Goal: Task Accomplishment & Management: Manage account settings

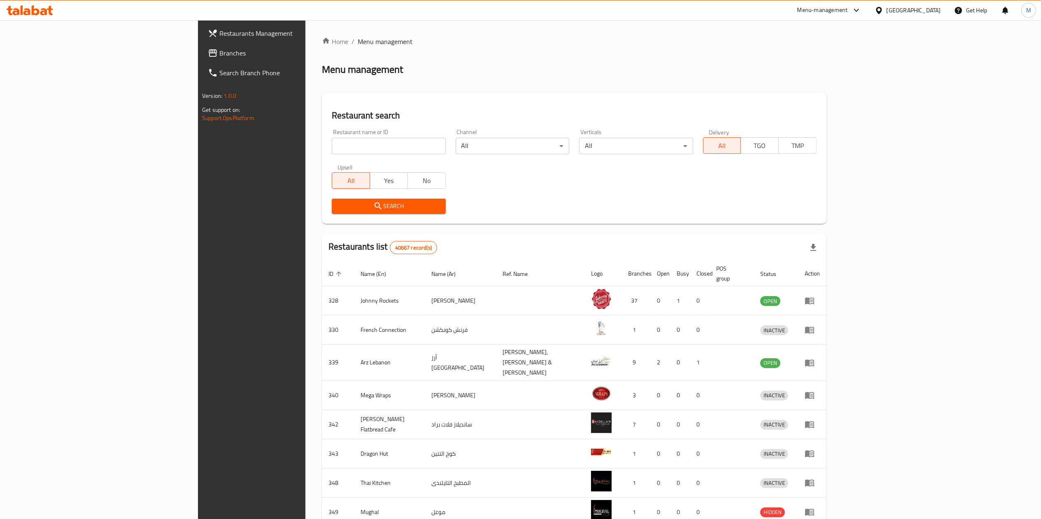
click at [332, 149] on input "search" at bounding box center [389, 146] width 114 height 16
paste input "690082"
type input "690082"
click button "Search" at bounding box center [389, 206] width 114 height 15
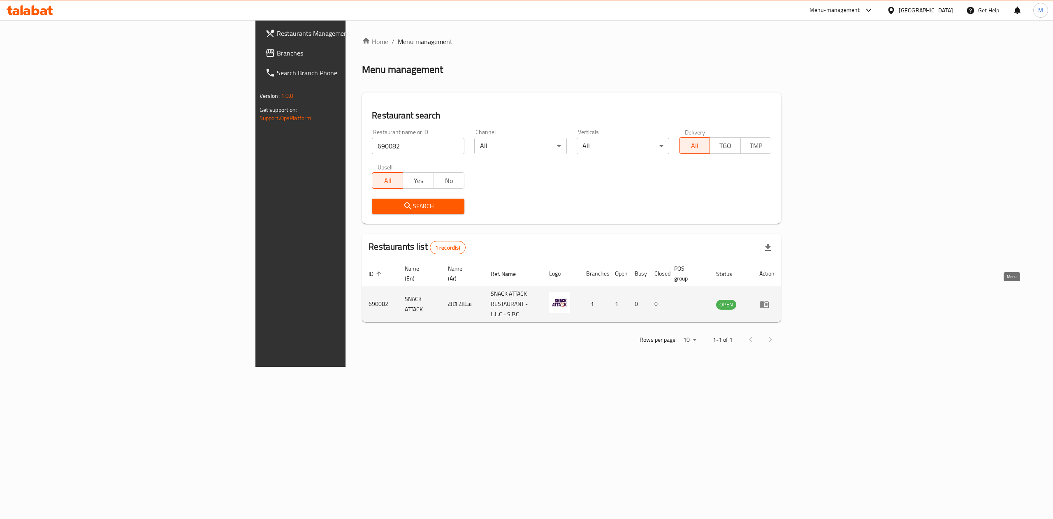
click at [768, 303] on icon "enhanced table" at bounding box center [766, 304] width 3 height 3
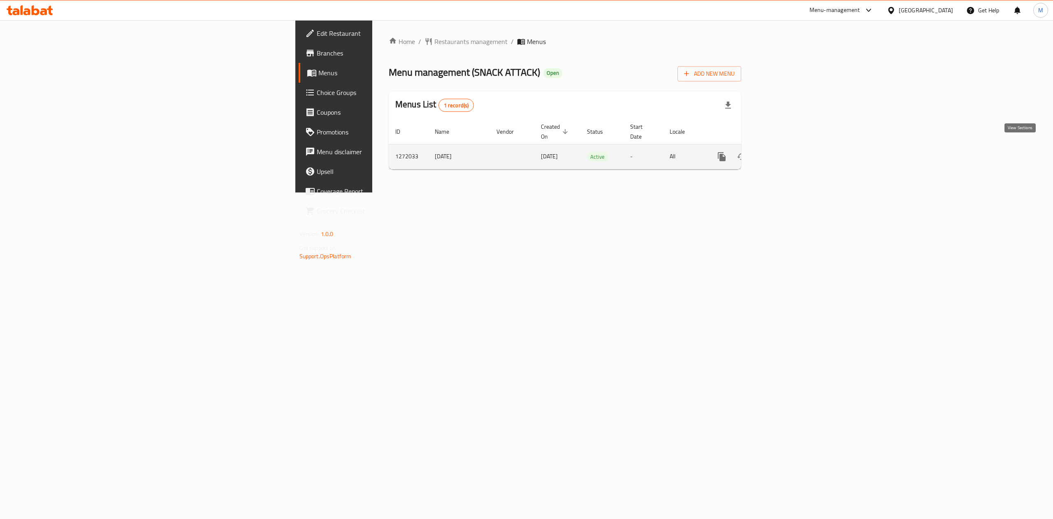
click at [786, 152] on icon "enhanced table" at bounding box center [781, 157] width 10 height 10
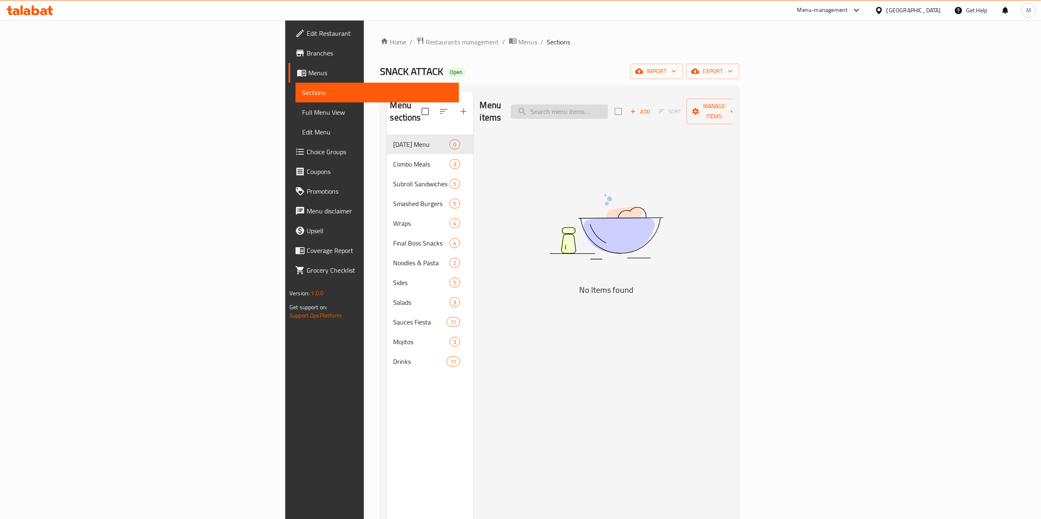
click at [608, 105] on input "search" at bounding box center [559, 112] width 97 height 14
type input "s"
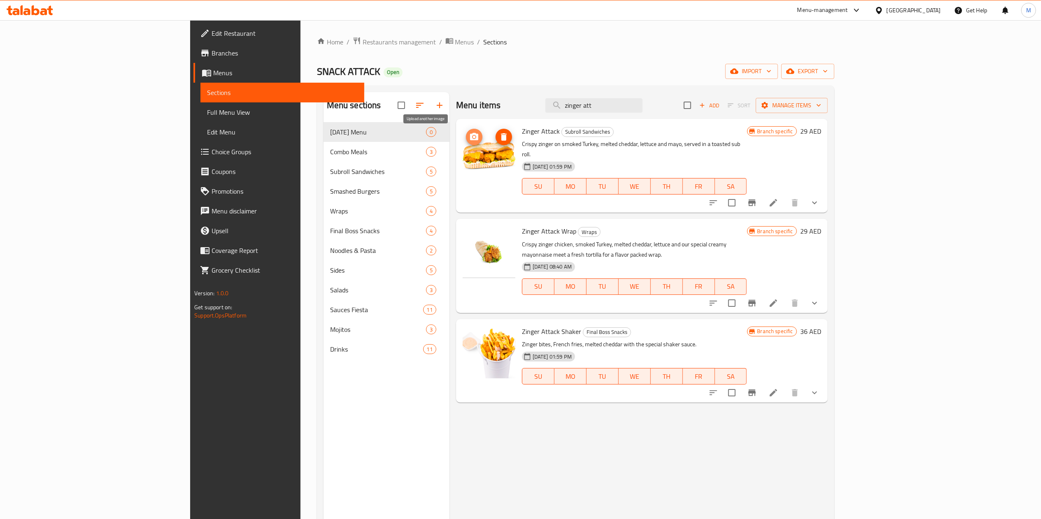
click at [469, 140] on icon "upload picture" at bounding box center [474, 137] width 10 height 10
click at [623, 425] on div "Menu items zinger att Add Sort Manage items Zinger Attack Subroll Sandwiches Cr…" at bounding box center [638, 351] width 378 height 519
click at [469, 232] on icon "upload picture" at bounding box center [474, 237] width 10 height 10
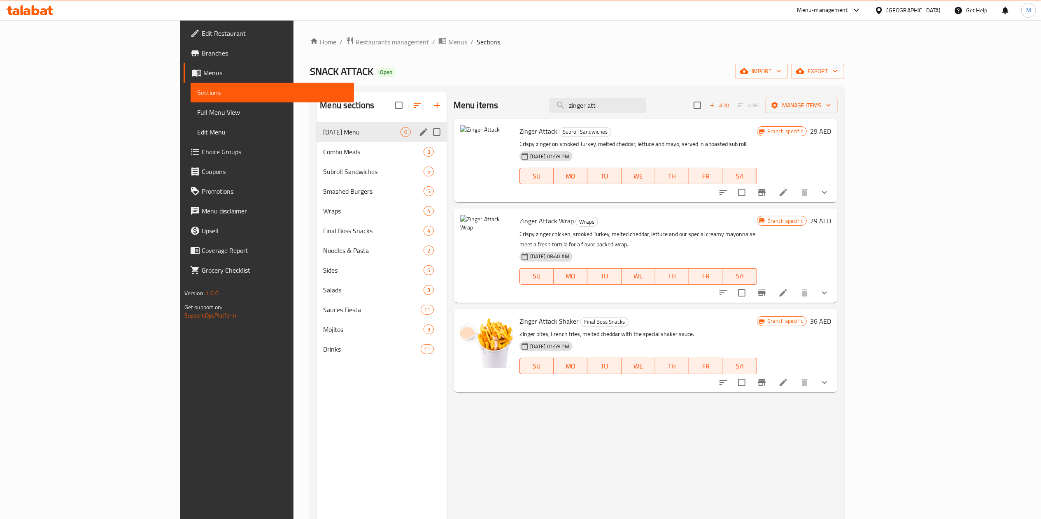
click at [323, 133] on span "[DATE] Menu" at bounding box center [361, 132] width 77 height 10
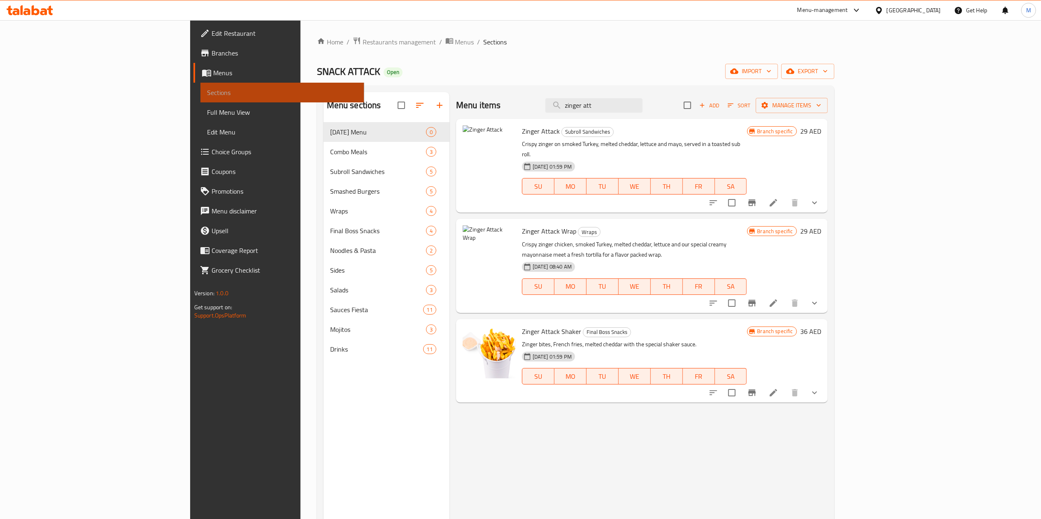
click at [207, 88] on span "Sections" at bounding box center [282, 93] width 150 height 10
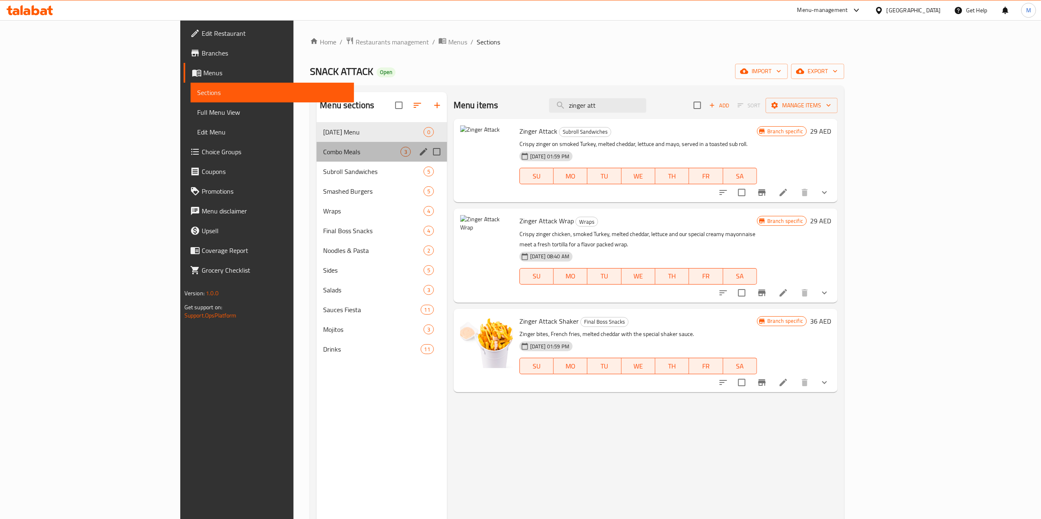
click at [323, 153] on span "Combo Meals" at bounding box center [361, 152] width 77 height 10
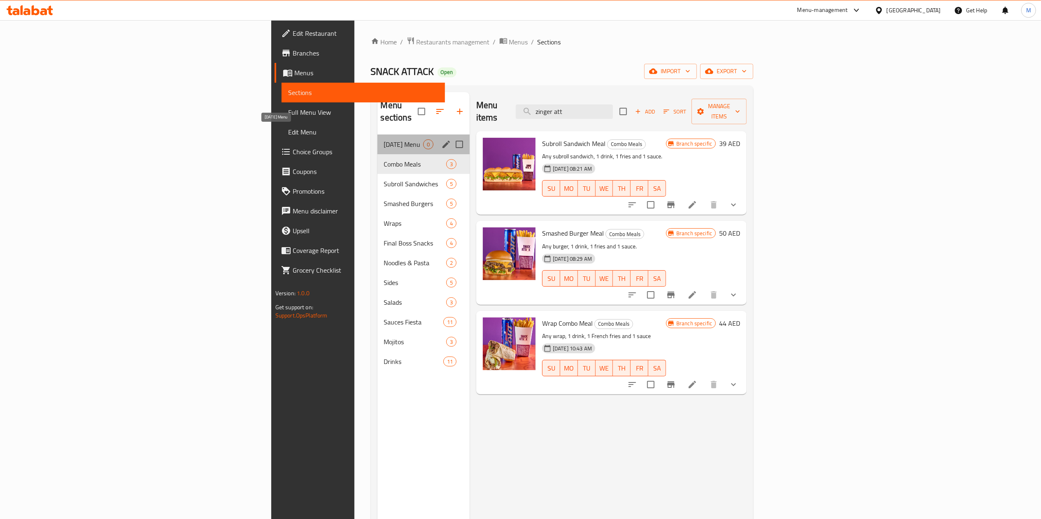
click at [384, 139] on span "[DATE] Menu" at bounding box center [403, 144] width 39 height 10
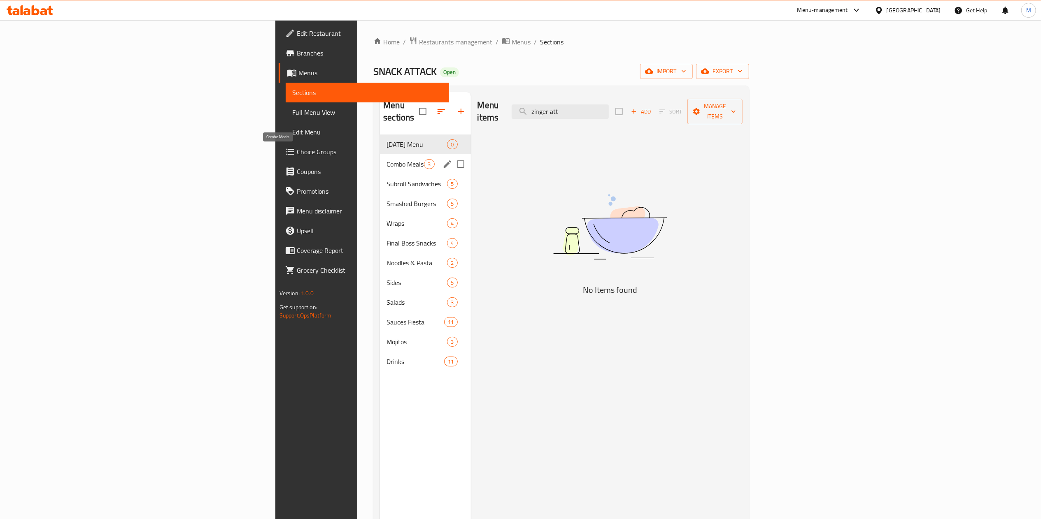
click at [380, 160] on div "Combo Meals 3" at bounding box center [425, 164] width 91 height 20
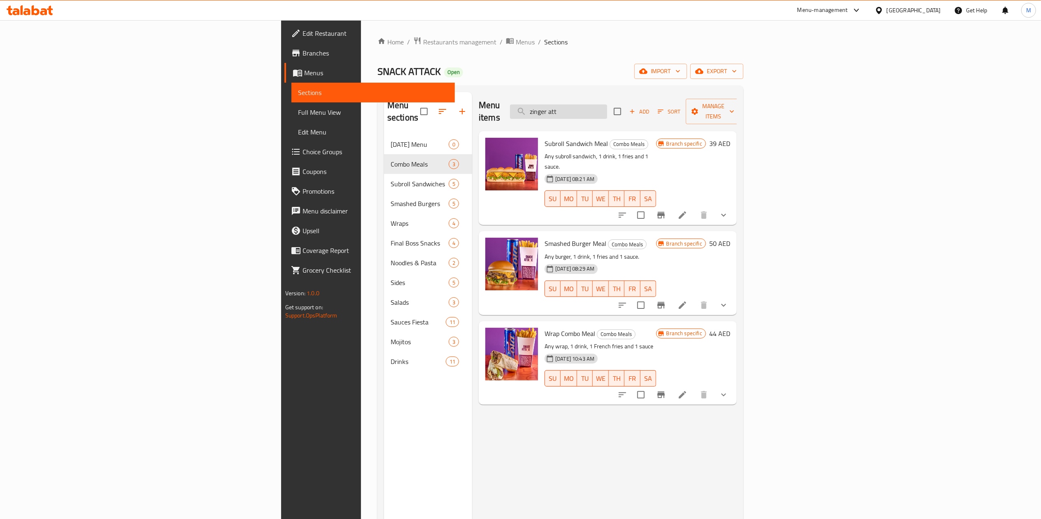
click at [607, 106] on input "zinger att" at bounding box center [558, 112] width 97 height 14
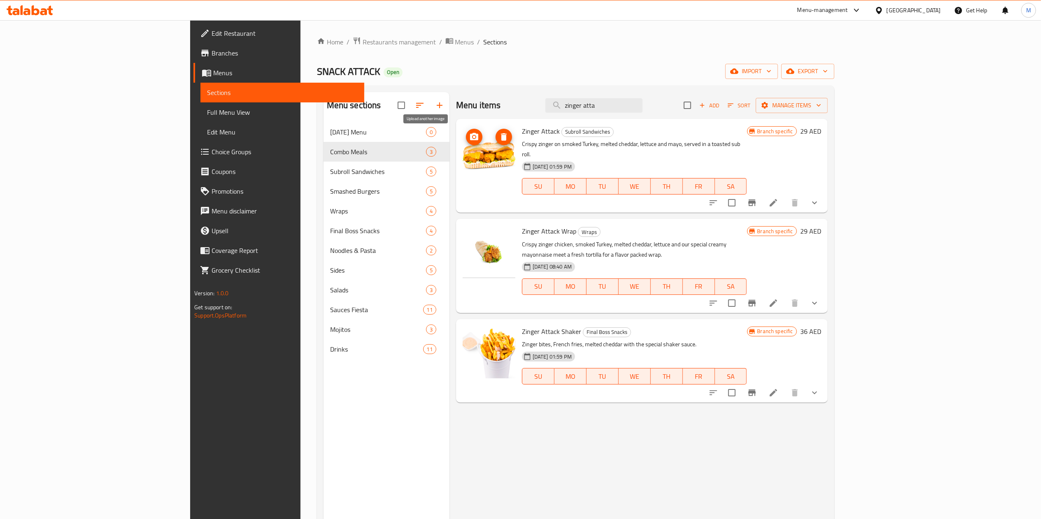
click at [470, 140] on icon "upload picture" at bounding box center [474, 136] width 8 height 7
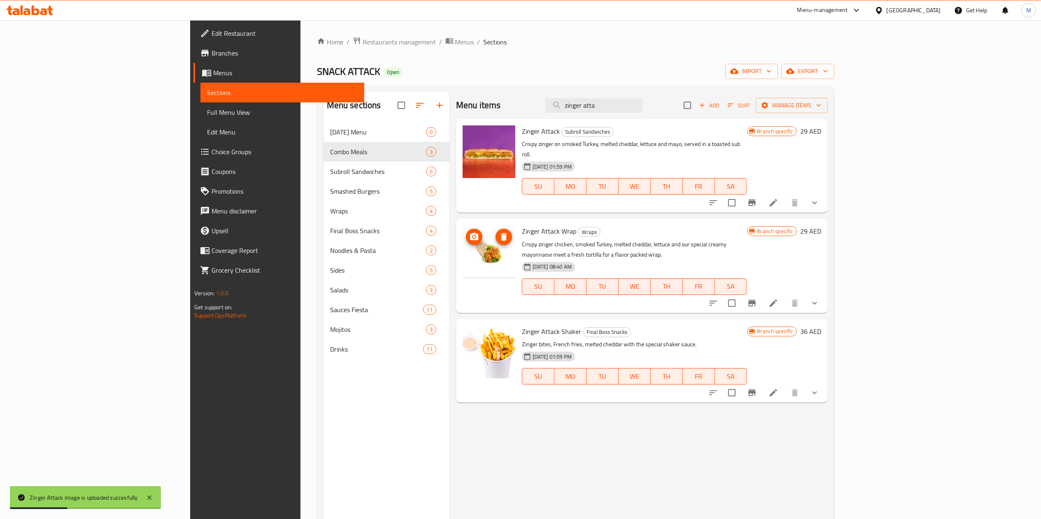
click at [469, 232] on icon "upload picture" at bounding box center [474, 237] width 10 height 10
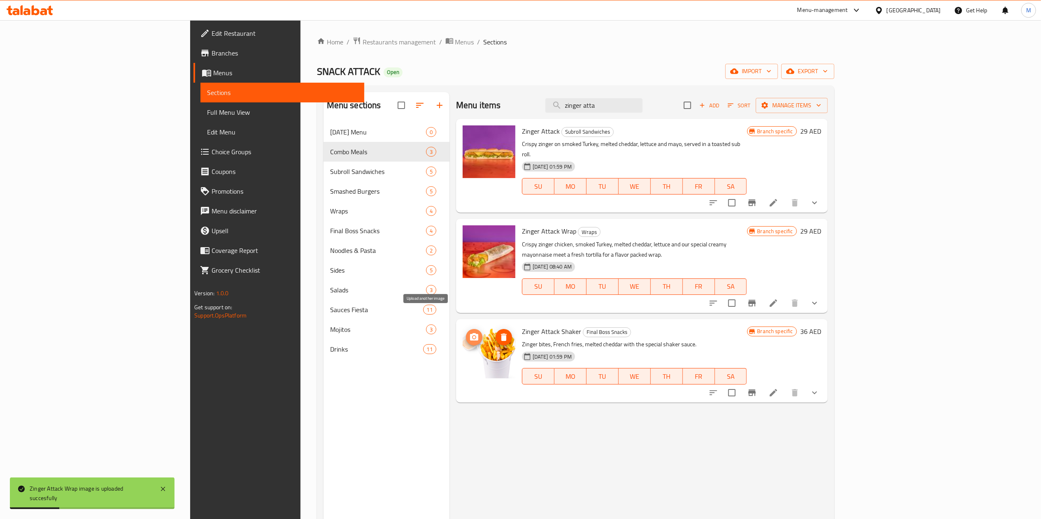
click at [470, 333] on icon "upload picture" at bounding box center [474, 336] width 8 height 7
click at [642, 105] on input "zinger atta" at bounding box center [593, 105] width 97 height 14
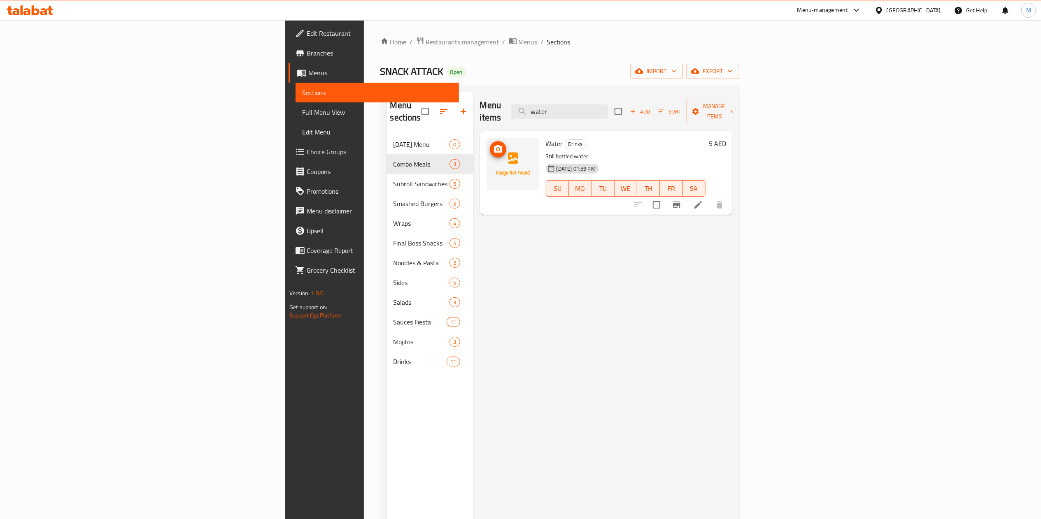
click at [490, 141] on button "upload picture" at bounding box center [498, 149] width 16 height 16
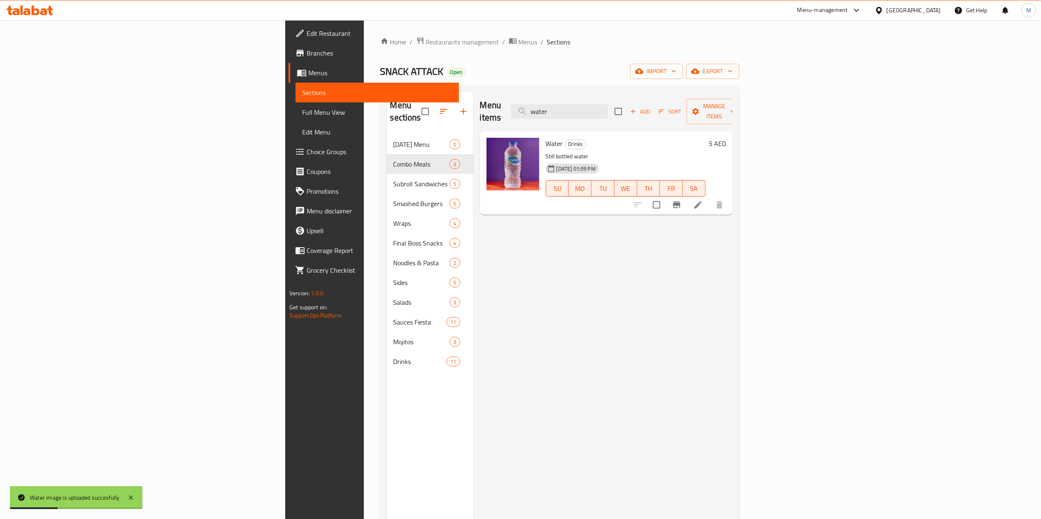
drag, startPoint x: 670, startPoint y: 111, endPoint x: 538, endPoint y: 114, distance: 131.7
click at [538, 114] on div "Menu items water Add Sort Manage items" at bounding box center [606, 111] width 253 height 39
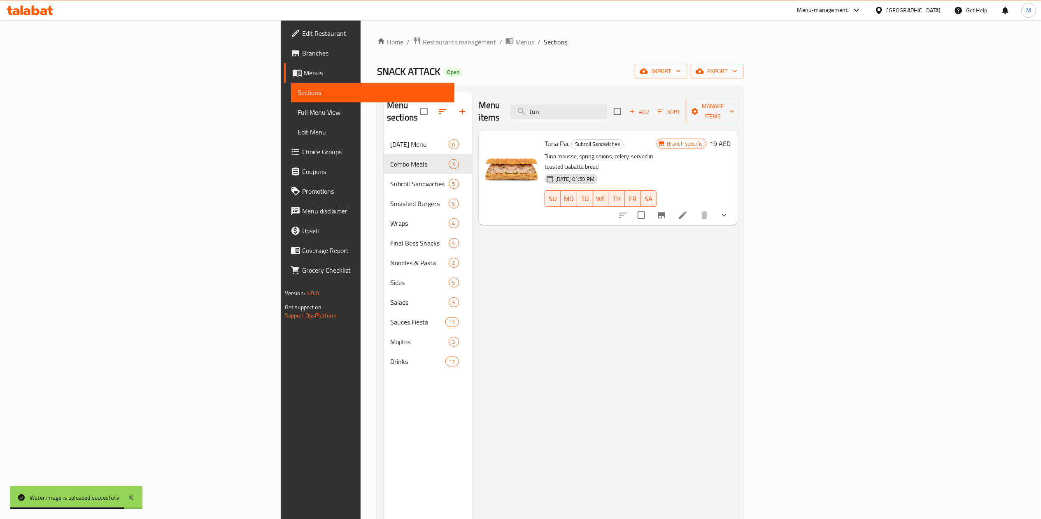
click at [497, 149] on icon "upload picture" at bounding box center [497, 149] width 0 height 0
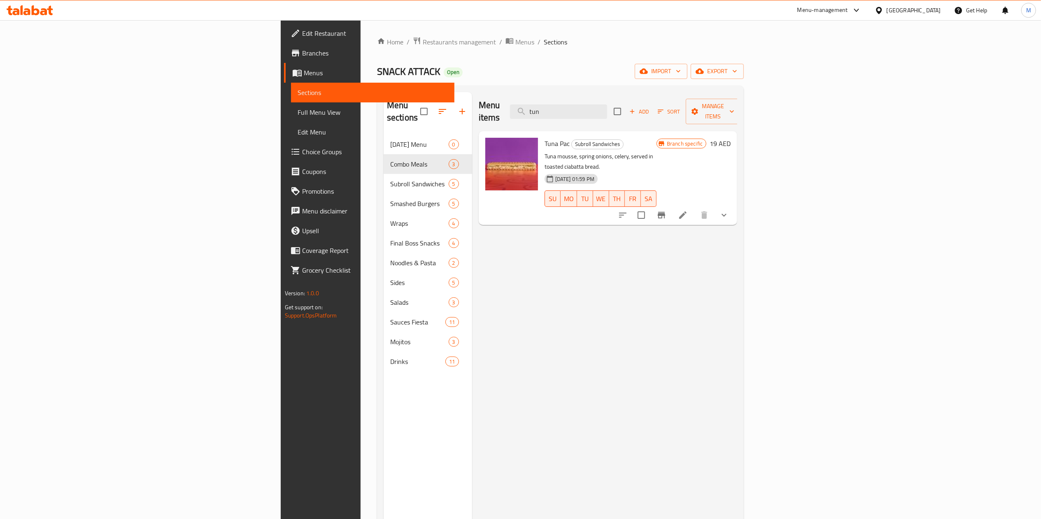
drag, startPoint x: 668, startPoint y: 110, endPoint x: 580, endPoint y: 112, distance: 88.5
click at [580, 112] on div "Menu items tun Add Sort Manage items" at bounding box center [608, 111] width 258 height 39
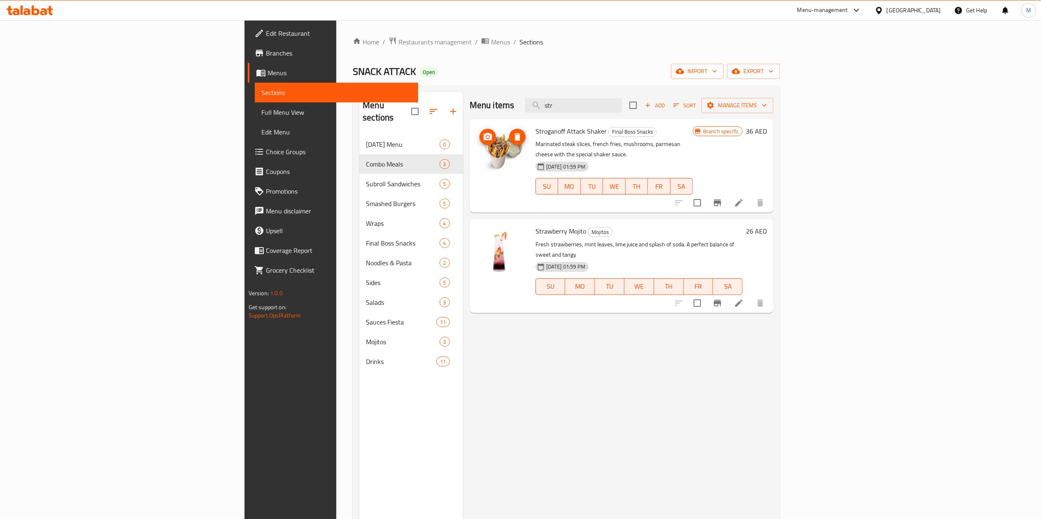
click at [484, 139] on icon "upload picture" at bounding box center [488, 136] width 8 height 7
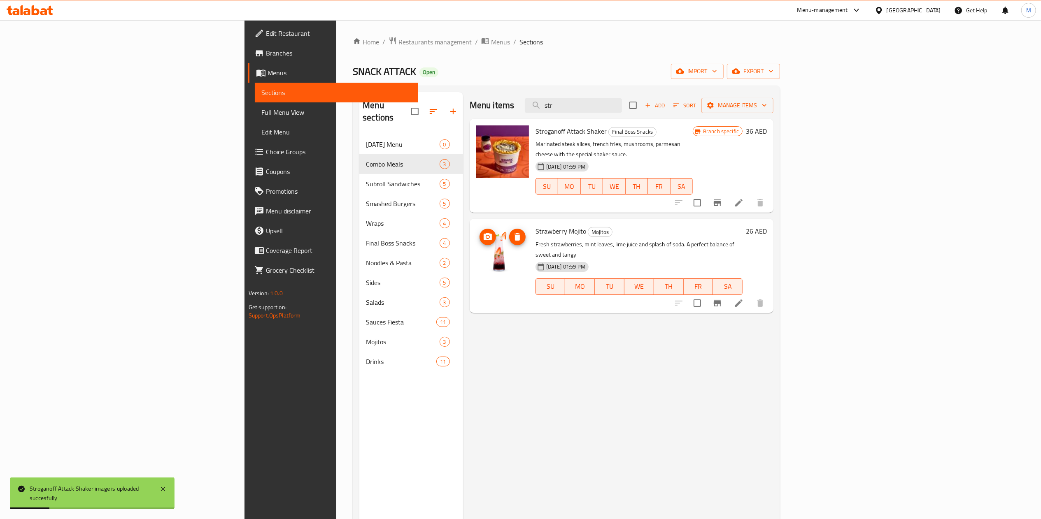
click at [483, 232] on icon "upload picture" at bounding box center [488, 237] width 10 height 10
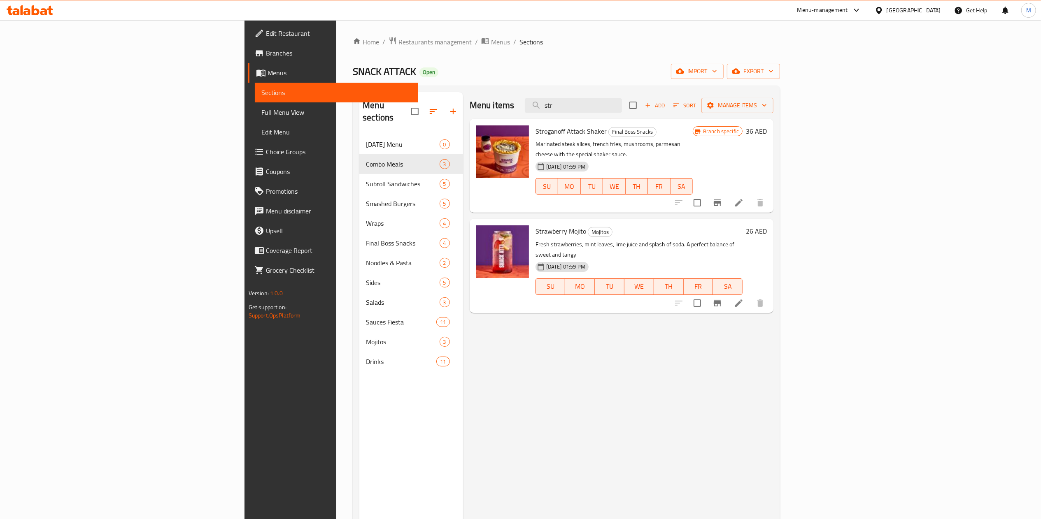
drag, startPoint x: 663, startPoint y: 108, endPoint x: 536, endPoint y: 116, distance: 127.0
click at [536, 116] on div "Menu items str Add Sort Manage items" at bounding box center [622, 105] width 304 height 27
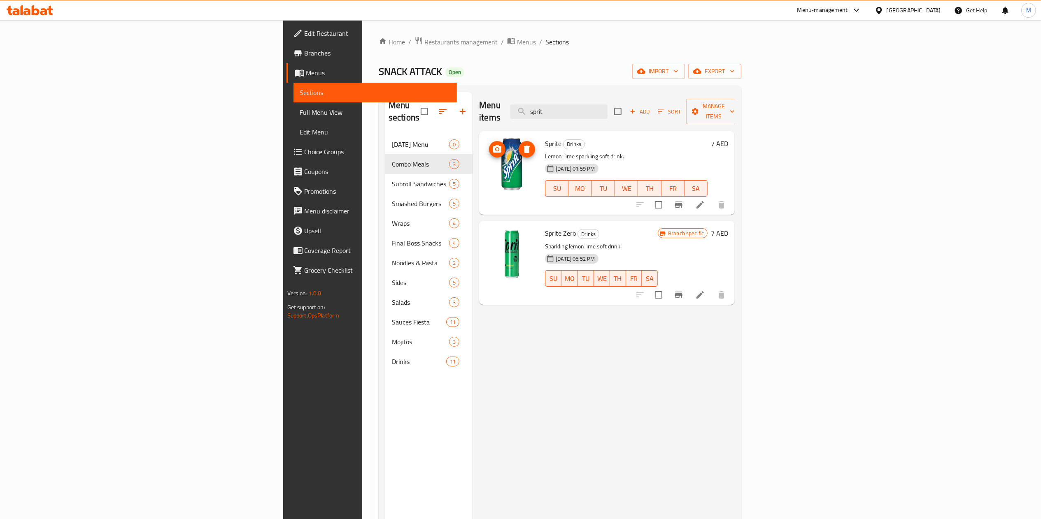
click at [492, 144] on icon "upload picture" at bounding box center [497, 149] width 10 height 10
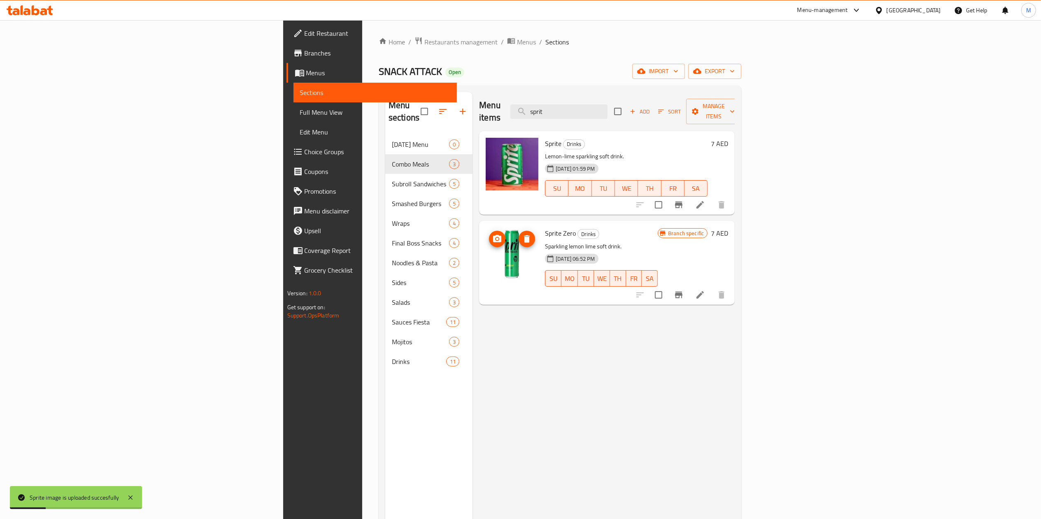
click at [492, 234] on icon "upload picture" at bounding box center [497, 239] width 10 height 10
drag, startPoint x: 664, startPoint y: 101, endPoint x: 554, endPoint y: 122, distance: 112.2
click at [554, 122] on div "Menu items sprit Add Sort Manage items Sprite Drinks Lemon-lime sparkling soft …" at bounding box center [603, 351] width 262 height 519
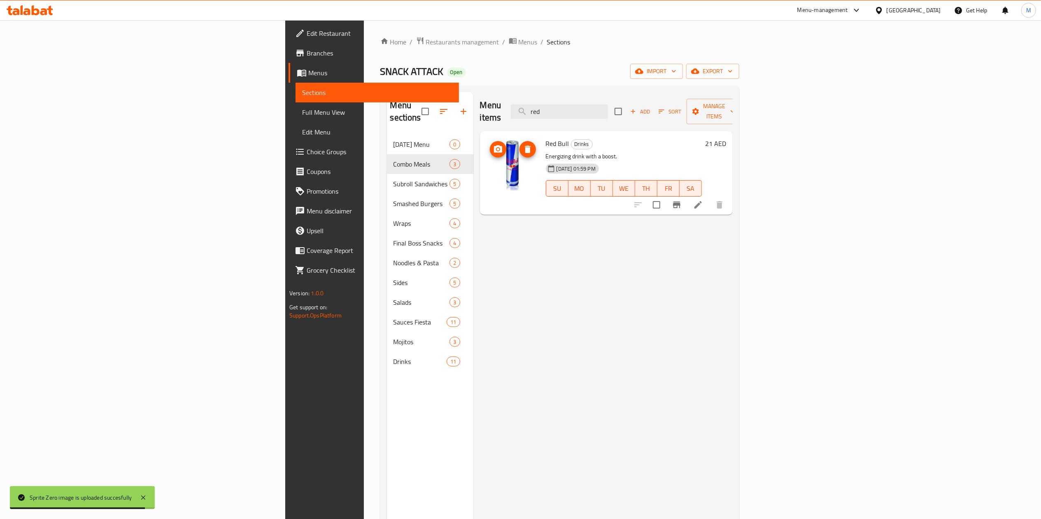
type input "red"
click at [493, 144] on icon "upload picture" at bounding box center [498, 149] width 10 height 10
drag, startPoint x: 654, startPoint y: 110, endPoint x: 578, endPoint y: 119, distance: 76.6
click at [578, 119] on div "Menu items red Add Sort Manage items" at bounding box center [606, 111] width 253 height 39
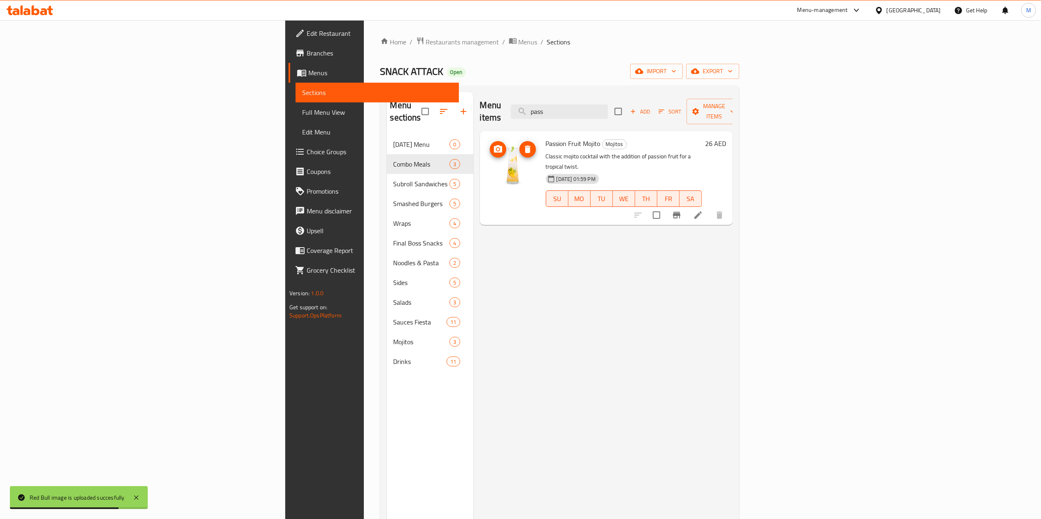
click at [493, 144] on icon "upload picture" at bounding box center [498, 149] width 10 height 10
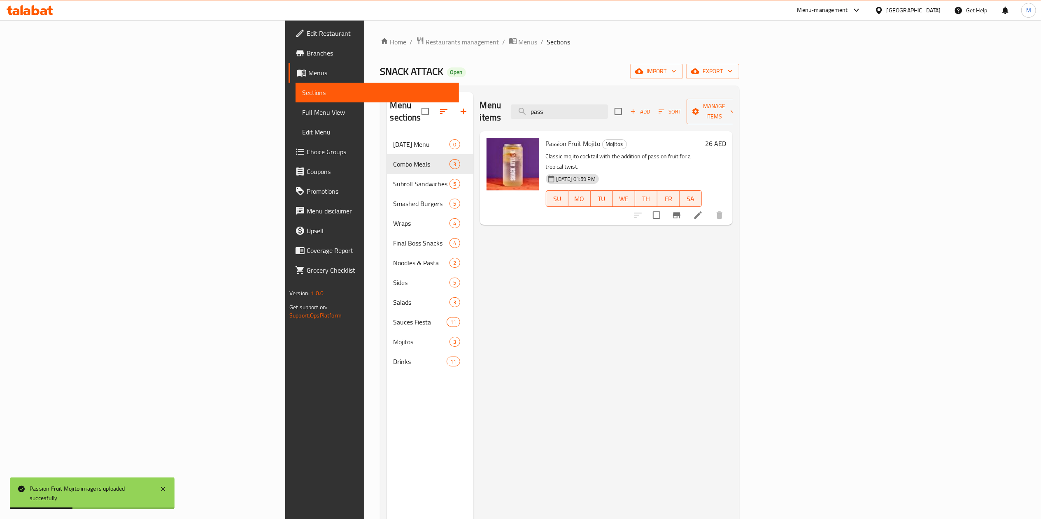
drag, startPoint x: 660, startPoint y: 109, endPoint x: 548, endPoint y: 108, distance: 112.3
click at [548, 108] on div "Menu items pass Add Sort Manage items" at bounding box center [606, 111] width 253 height 39
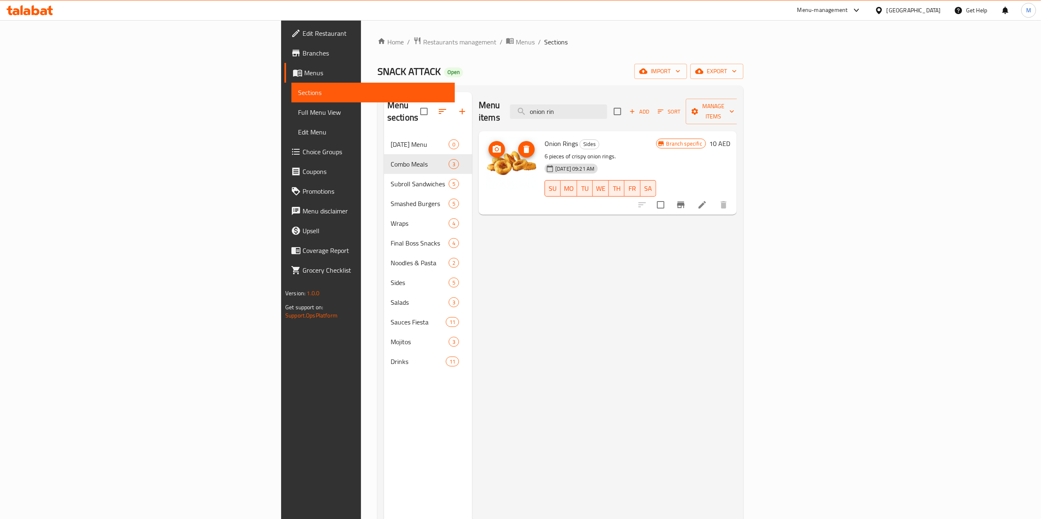
click at [488, 144] on span "upload picture" at bounding box center [496, 149] width 16 height 10
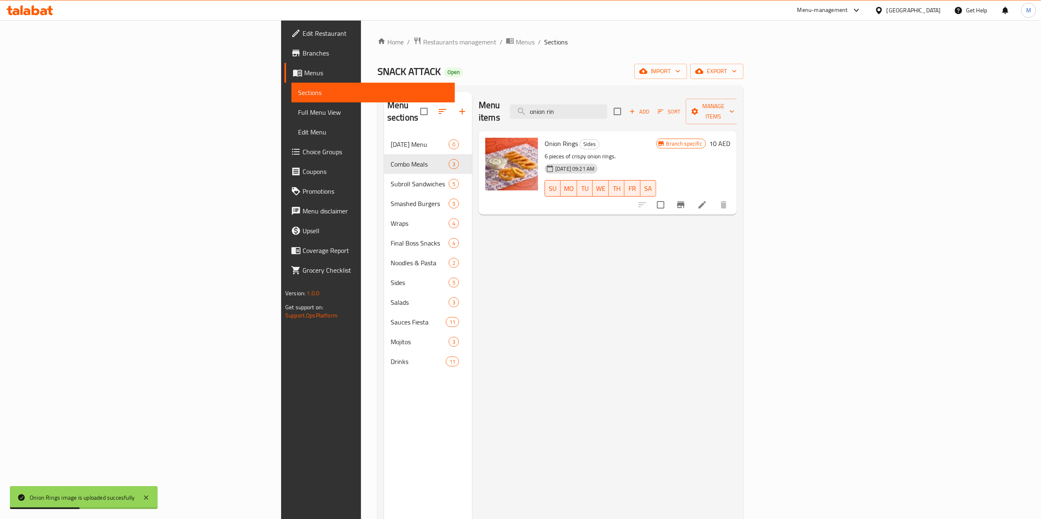
drag, startPoint x: 665, startPoint y: 111, endPoint x: 549, endPoint y: 122, distance: 116.9
click at [549, 122] on div "Menu items onion rin Add Sort Manage items Onion Rings Sides 6 pieces of crispy…" at bounding box center [604, 351] width 265 height 519
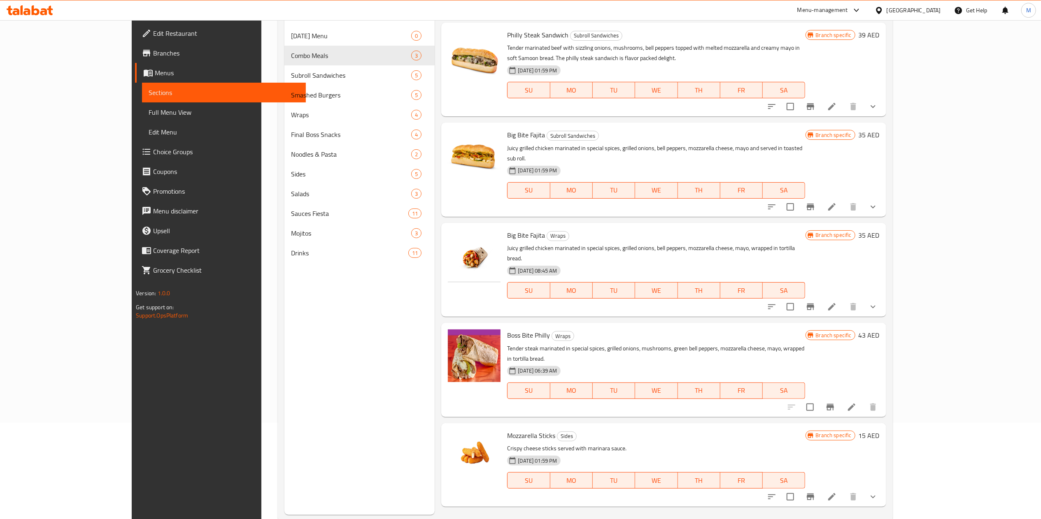
scroll to position [99, 0]
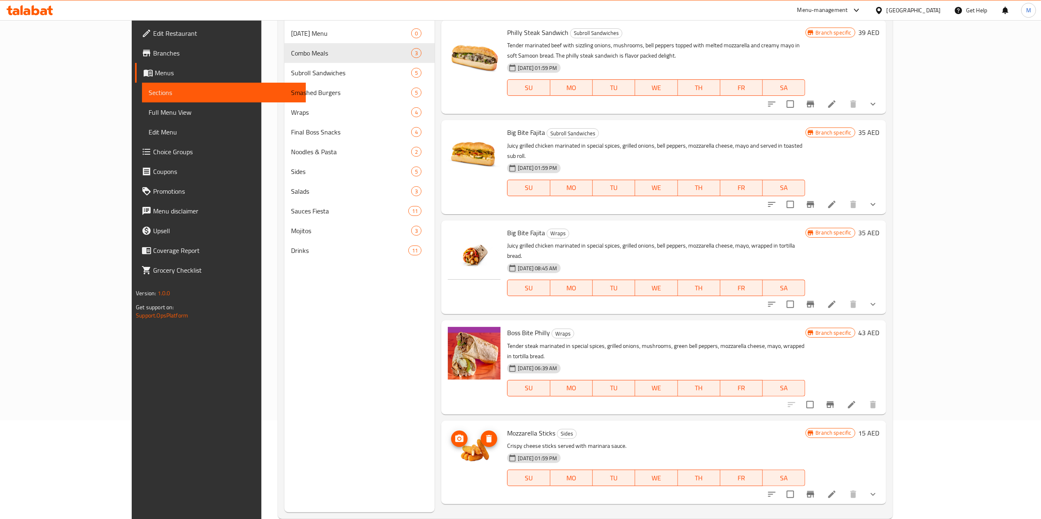
click at [455, 435] on icon "upload picture" at bounding box center [459, 438] width 8 height 7
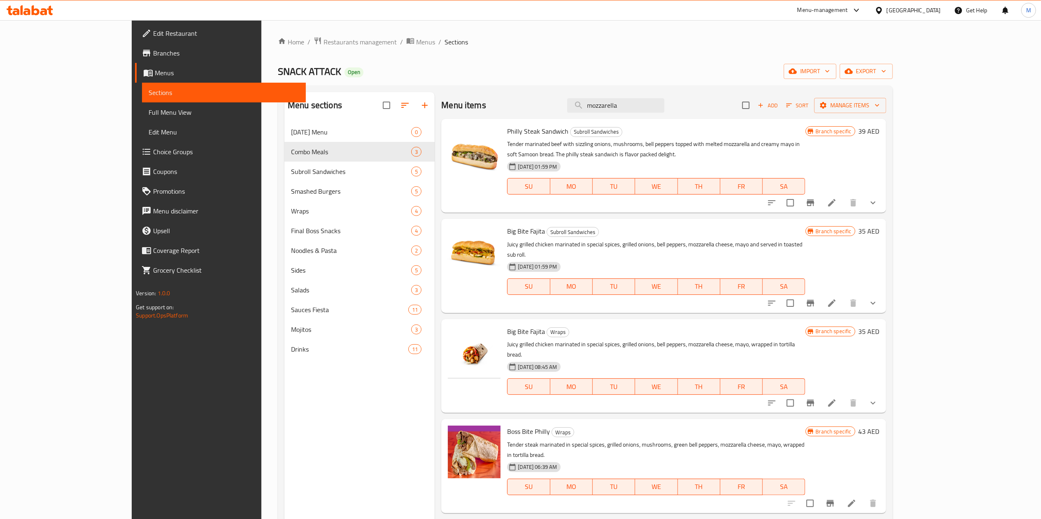
drag, startPoint x: 689, startPoint y: 106, endPoint x: 546, endPoint y: 118, distance: 143.7
click at [546, 118] on div "Menu items mozzarella Add Sort Manage items" at bounding box center [663, 105] width 444 height 27
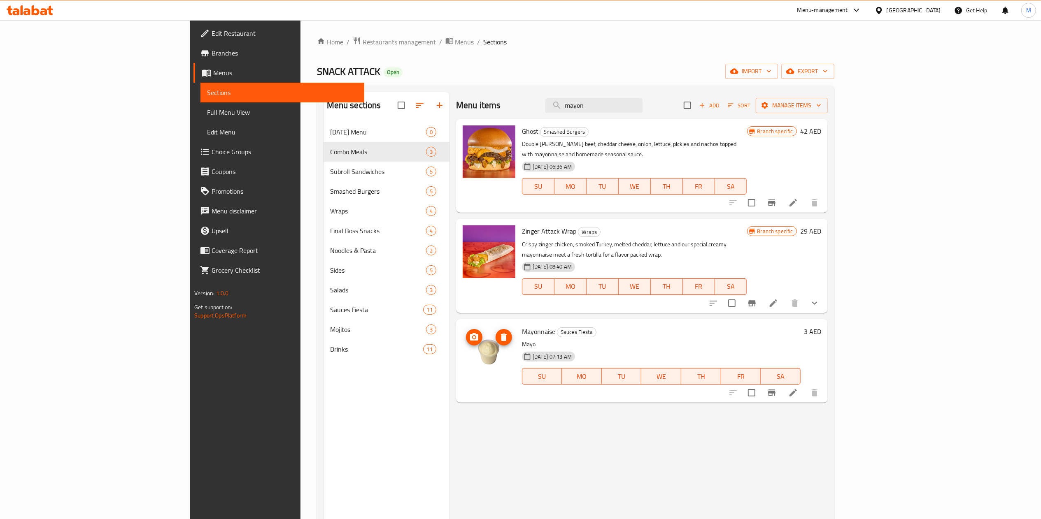
click at [466, 329] on button "upload picture" at bounding box center [474, 337] width 16 height 16
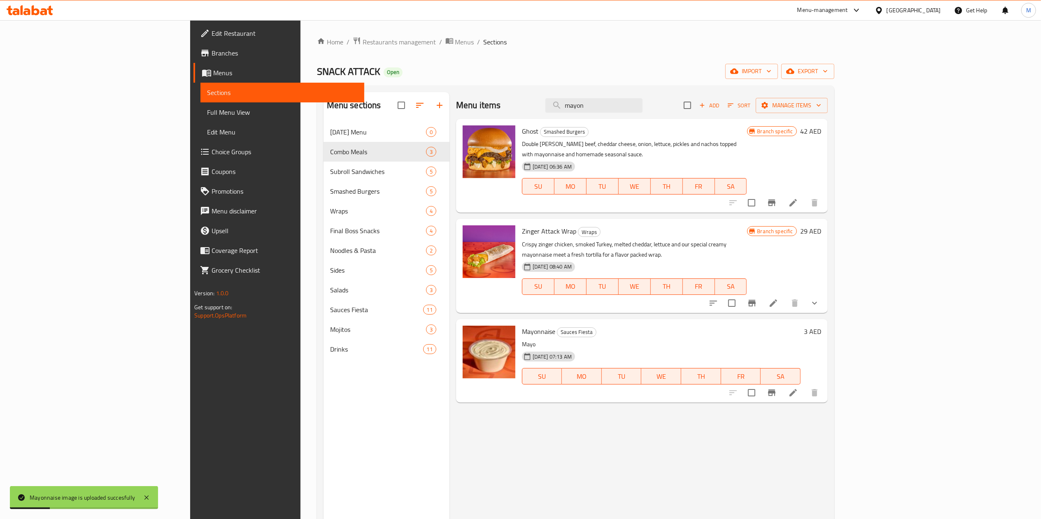
drag, startPoint x: 676, startPoint y: 105, endPoint x: 545, endPoint y: 112, distance: 131.0
click at [545, 112] on div "Menu items mayon Add Sort Manage items" at bounding box center [642, 105] width 372 height 27
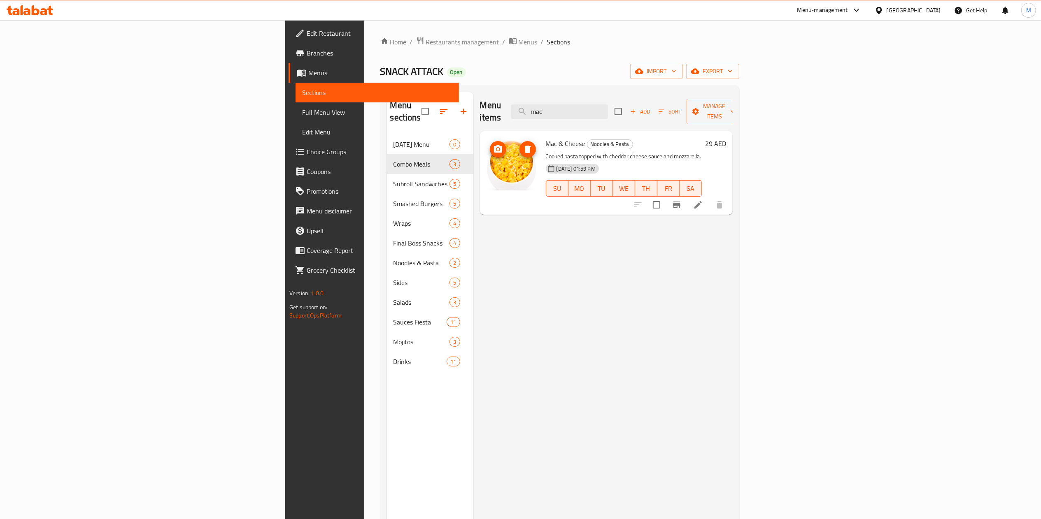
click at [493, 144] on icon "upload picture" at bounding box center [498, 149] width 10 height 10
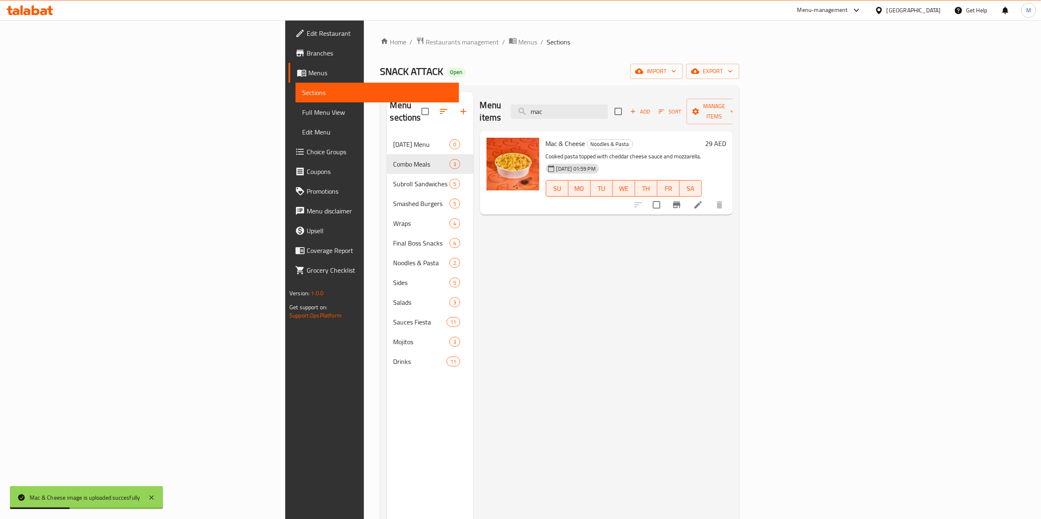
drag, startPoint x: 627, startPoint y: 110, endPoint x: 585, endPoint y: 116, distance: 42.4
click at [585, 116] on div "Menu items mac Add Sort Manage items" at bounding box center [606, 111] width 253 height 39
click at [494, 145] on icon "upload picture" at bounding box center [498, 148] width 8 height 7
drag, startPoint x: 666, startPoint y: 113, endPoint x: 570, endPoint y: 108, distance: 96.0
click at [570, 108] on div "Menu items ketch Add Sort Manage items" at bounding box center [606, 111] width 253 height 39
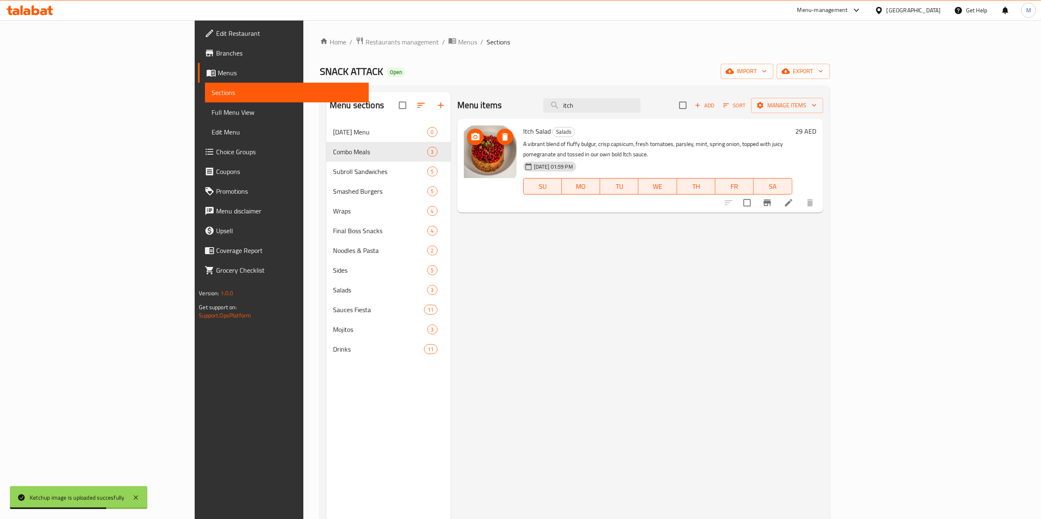
click at [471, 139] on icon "upload picture" at bounding box center [475, 136] width 8 height 7
drag, startPoint x: 676, startPoint y: 109, endPoint x: 552, endPoint y: 125, distance: 124.4
click at [552, 125] on div "Menu items itch Add Sort Manage items Itch Salad Salads A vibrant blend of fluf…" at bounding box center [637, 351] width 372 height 519
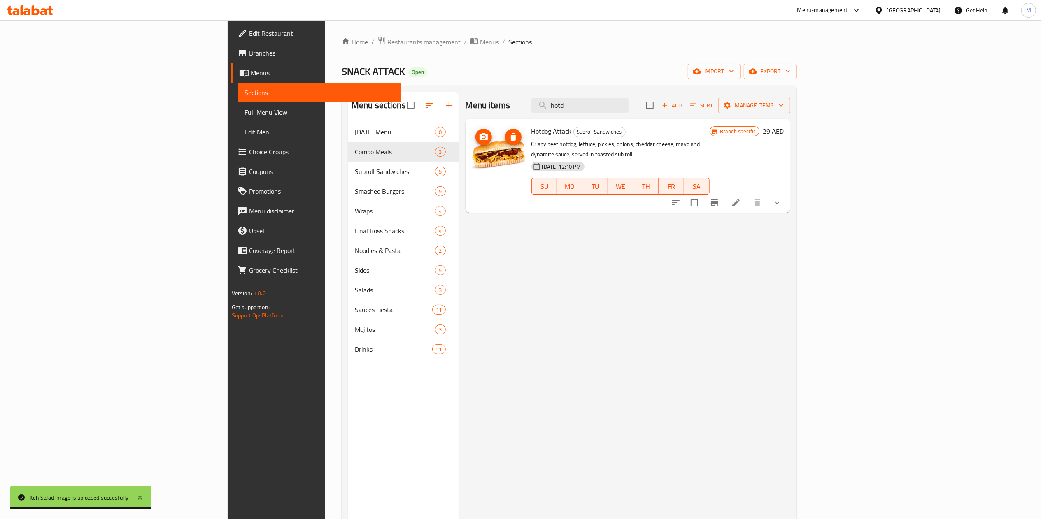
click at [482, 136] on circle "upload picture" at bounding box center [483, 137] width 2 height 2
drag, startPoint x: 663, startPoint y: 103, endPoint x: 567, endPoint y: 110, distance: 96.1
click at [567, 110] on div "Menu items hotd Add Sort Manage items" at bounding box center [627, 105] width 325 height 27
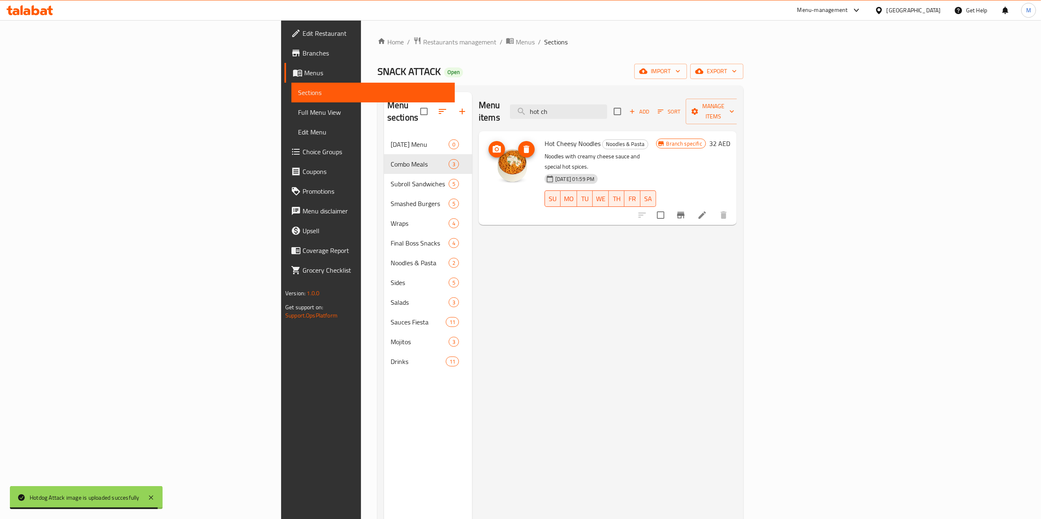
click at [493, 145] on icon "upload picture" at bounding box center [497, 148] width 8 height 7
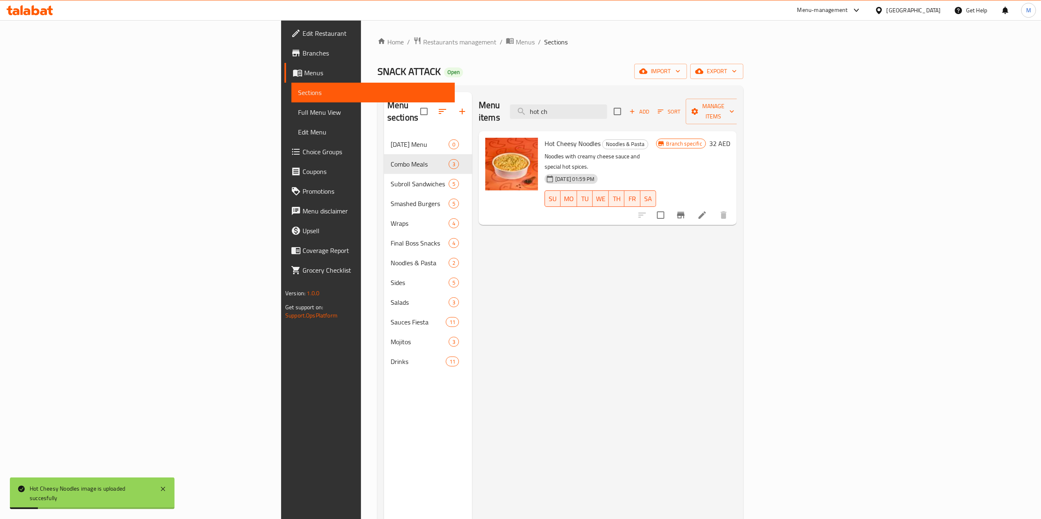
drag, startPoint x: 675, startPoint y: 106, endPoint x: 532, endPoint y: 120, distance: 143.8
click at [532, 120] on div "Menu items hot ch Add Sort Manage items Hot Cheesy Noodles Noodles & Pasta Nood…" at bounding box center [604, 351] width 265 height 519
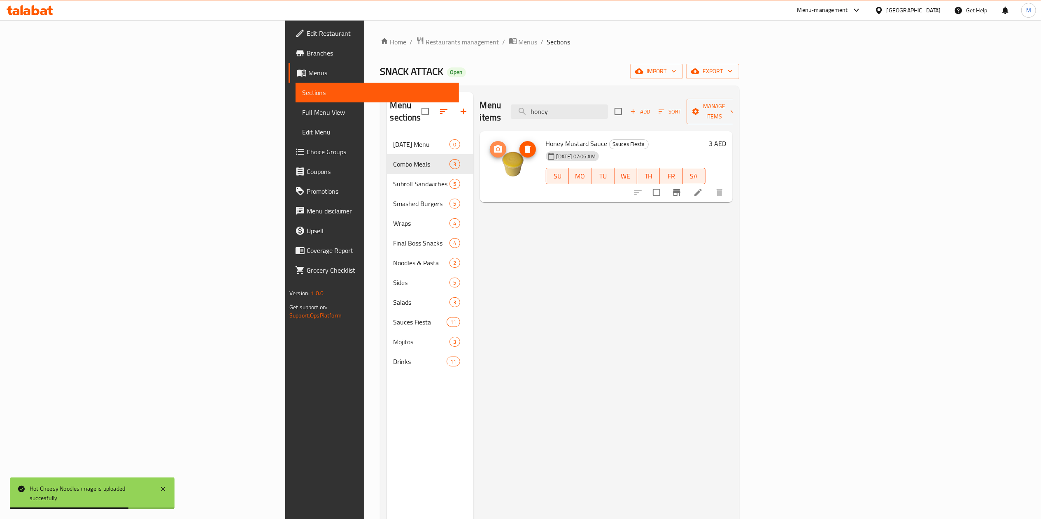
click at [493, 144] on icon "upload picture" at bounding box center [498, 149] width 10 height 10
drag, startPoint x: 664, startPoint y: 105, endPoint x: 549, endPoint y: 108, distance: 115.3
click at [549, 108] on div "Menu items honey Add Sort Manage items" at bounding box center [606, 111] width 253 height 39
type input "f"
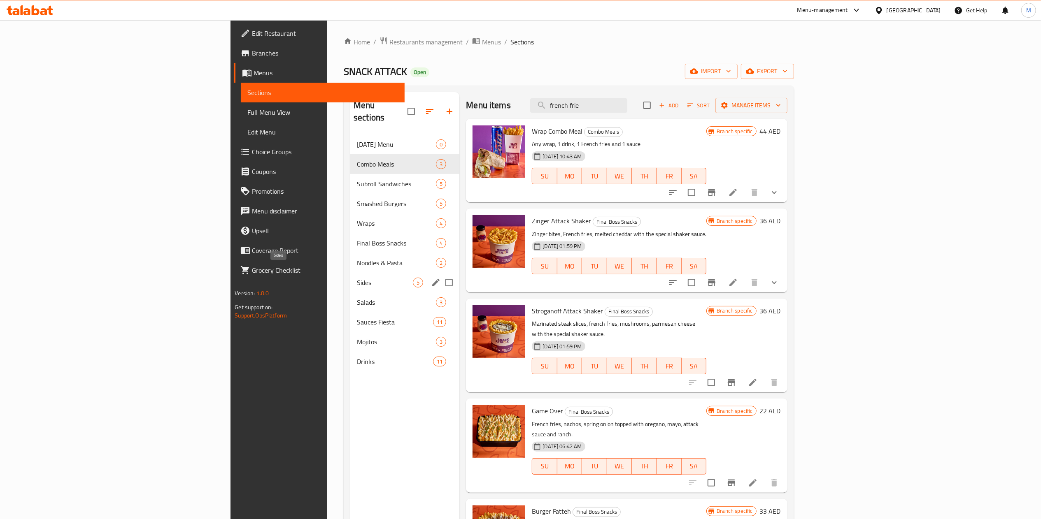
click at [357, 278] on span "Sides" at bounding box center [385, 283] width 56 height 10
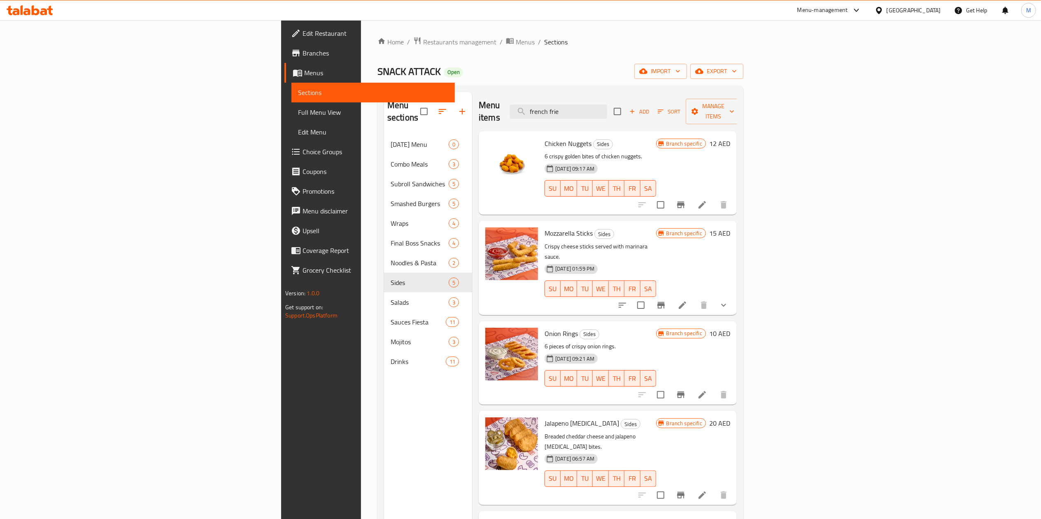
scroll to position [116, 0]
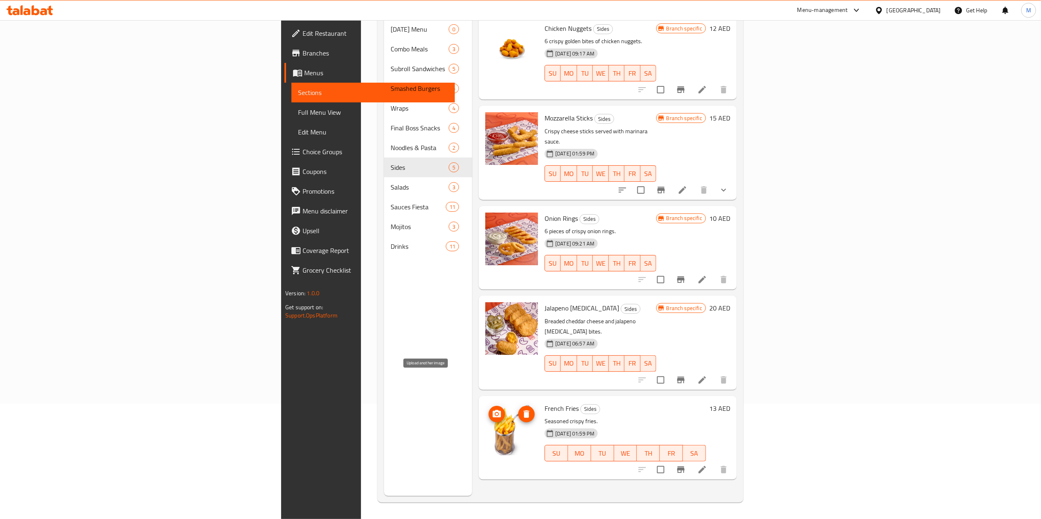
click at [493, 410] on icon "upload picture" at bounding box center [497, 413] width 8 height 7
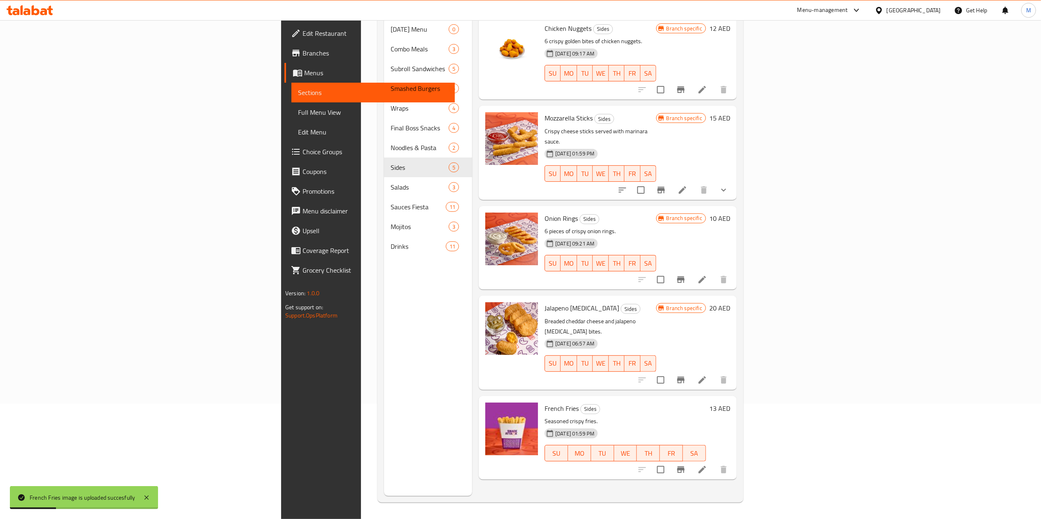
scroll to position [0, 0]
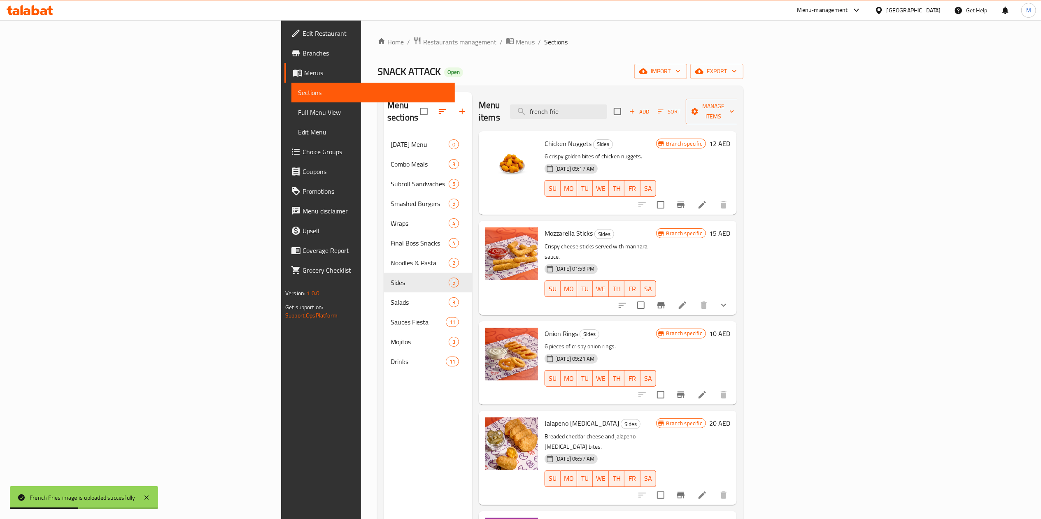
drag, startPoint x: 670, startPoint y: 105, endPoint x: 494, endPoint y: 128, distance: 177.3
click at [494, 128] on div "Menu items french frie Add Sort Manage items Chicken Nuggets Sides 6 crispy gol…" at bounding box center [604, 351] width 265 height 519
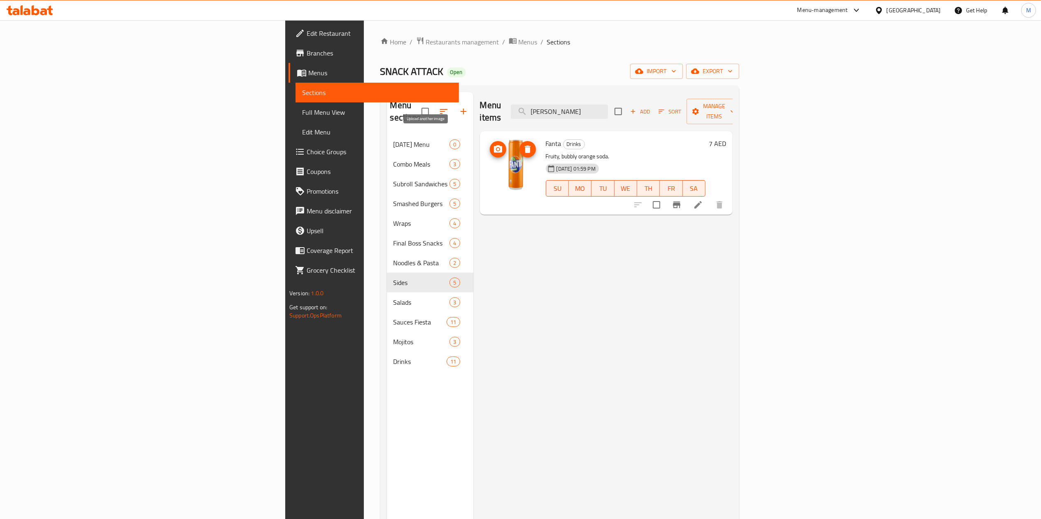
click at [496, 148] on circle "upload picture" at bounding box center [497, 149] width 2 height 2
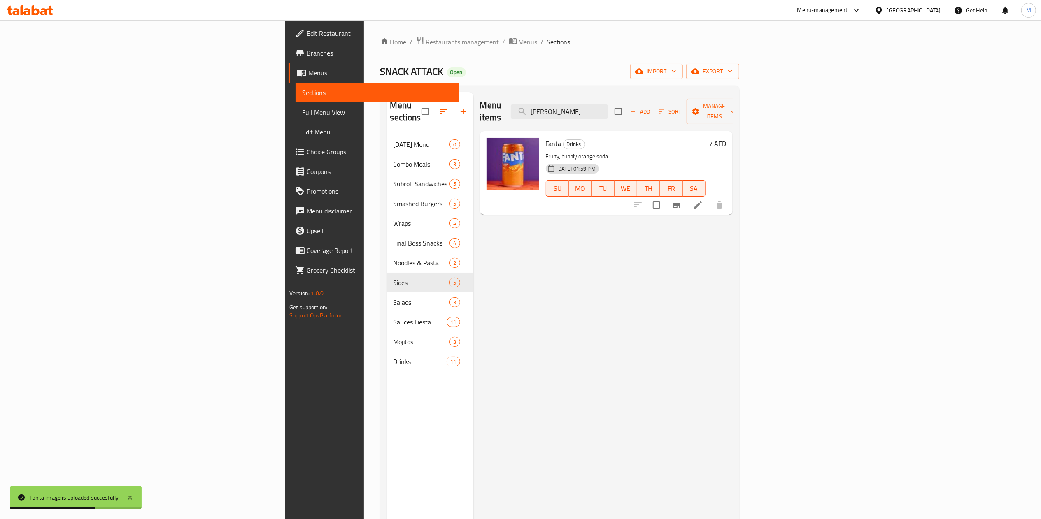
drag, startPoint x: 654, startPoint y: 108, endPoint x: 556, endPoint y: 114, distance: 97.7
click at [556, 114] on div "Menu items [PERSON_NAME] Add Sort Manage items" at bounding box center [606, 111] width 253 height 39
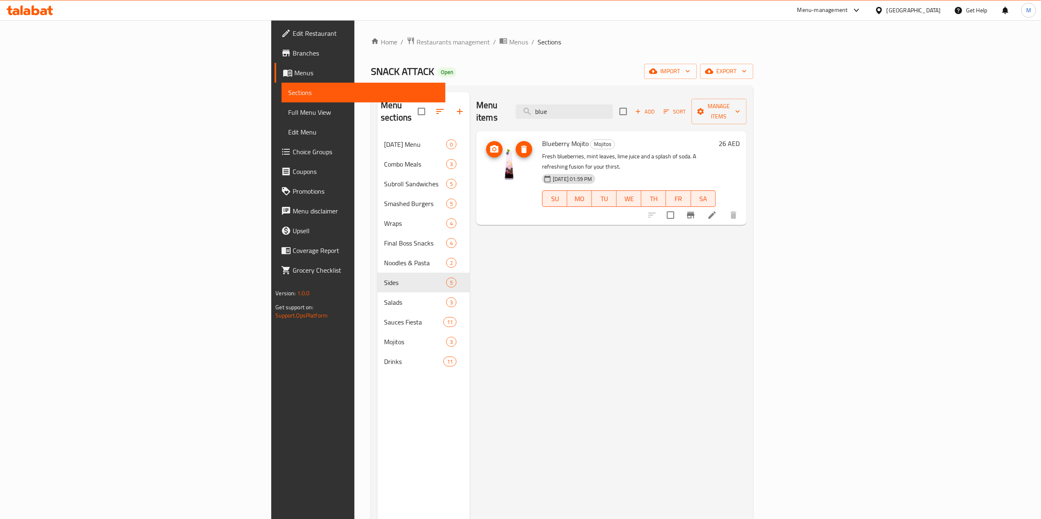
click at [490, 145] on icon "upload picture" at bounding box center [494, 148] width 8 height 7
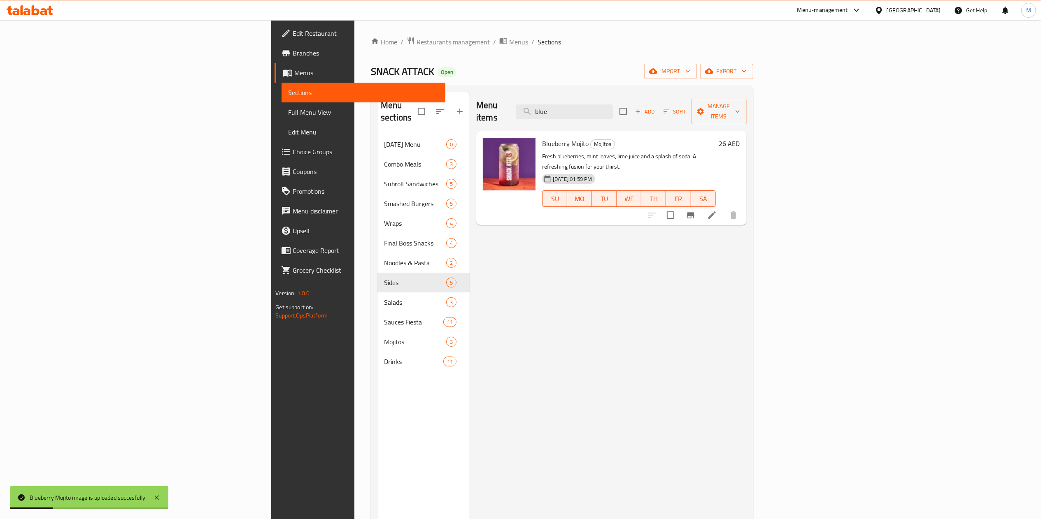
drag, startPoint x: 672, startPoint y: 106, endPoint x: 573, endPoint y: 119, distance: 100.4
click at [573, 119] on div "Menu items blue Add Sort Manage items Blueberry Mojito Mojitos Fresh blueberrie…" at bounding box center [608, 351] width 277 height 519
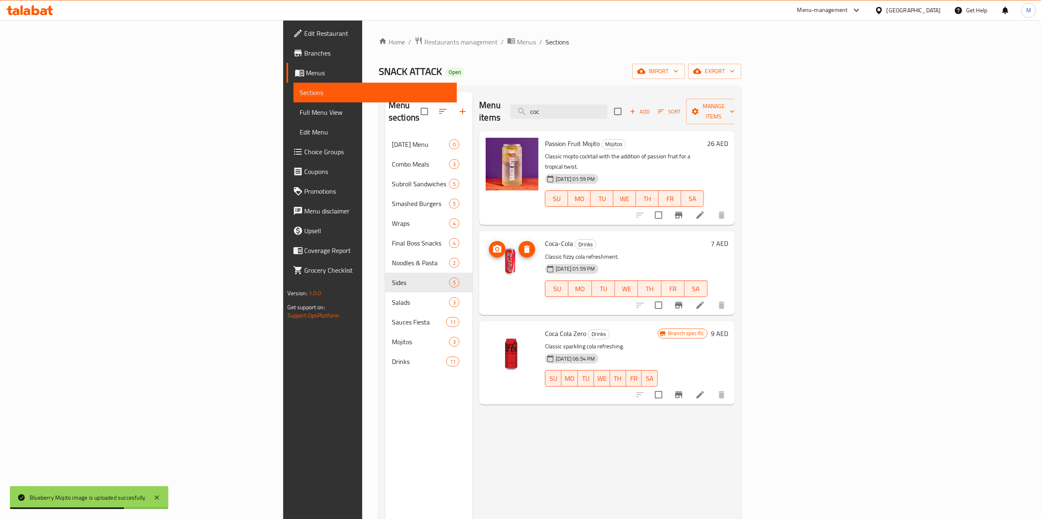
click at [486, 238] on img at bounding box center [512, 264] width 53 height 53
click at [493, 245] on icon "upload picture" at bounding box center [497, 248] width 8 height 7
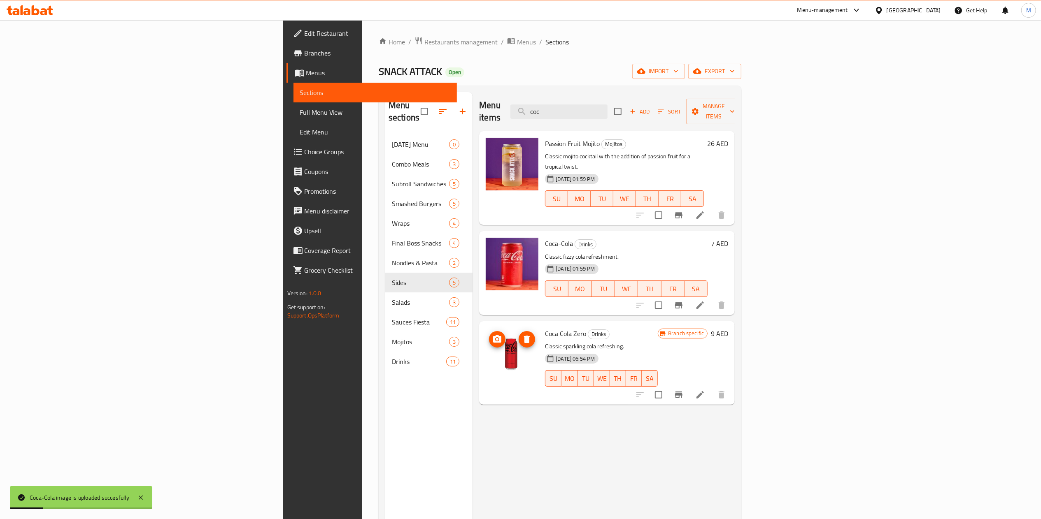
click at [496, 338] on circle "upload picture" at bounding box center [497, 339] width 2 height 2
drag, startPoint x: 653, startPoint y: 102, endPoint x: 574, endPoint y: 114, distance: 79.9
click at [574, 114] on div "Menu items coc Add Sort Manage items" at bounding box center [607, 111] width 256 height 39
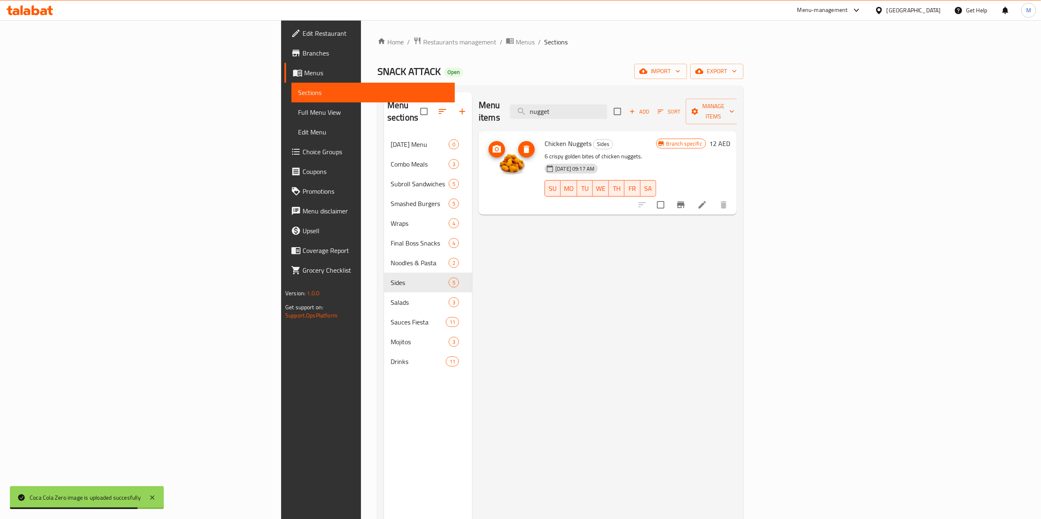
click at [493, 145] on icon "upload picture" at bounding box center [497, 148] width 8 height 7
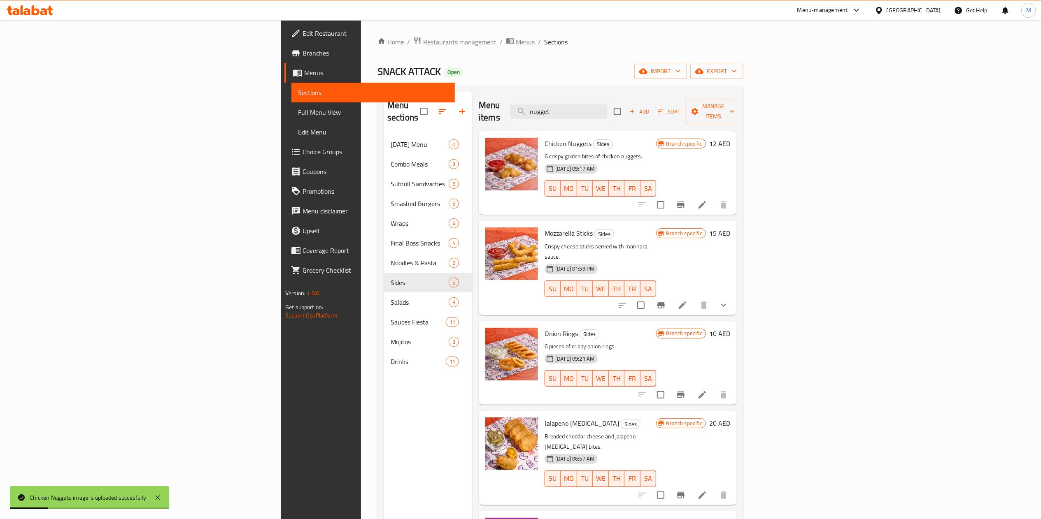
drag, startPoint x: 668, startPoint y: 111, endPoint x: 535, endPoint y: 125, distance: 133.6
click at [535, 125] on div "Menu items nugget Add Sort Manage items Chicken Nuggets Sides 6 crispy golden b…" at bounding box center [604, 351] width 265 height 519
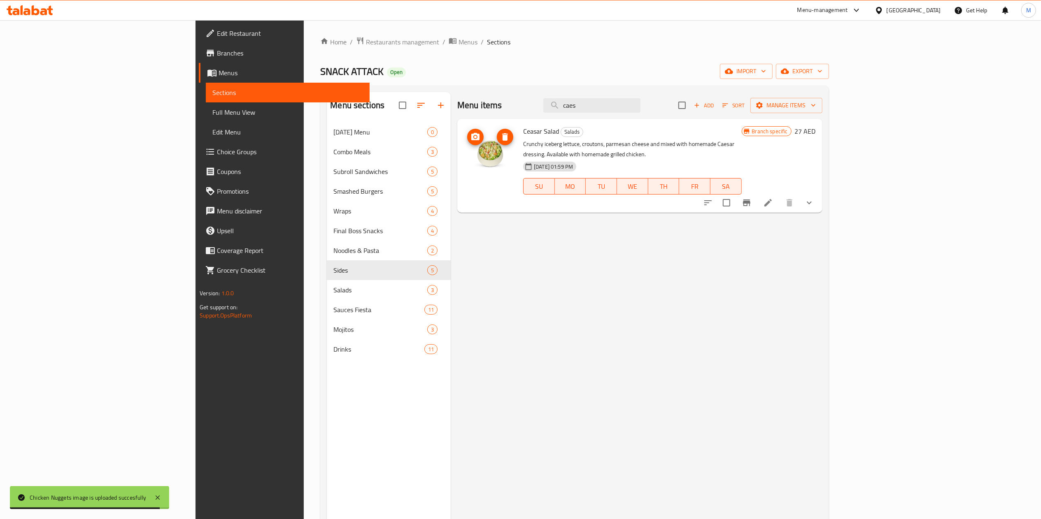
click at [467, 139] on span "upload picture" at bounding box center [475, 137] width 16 height 10
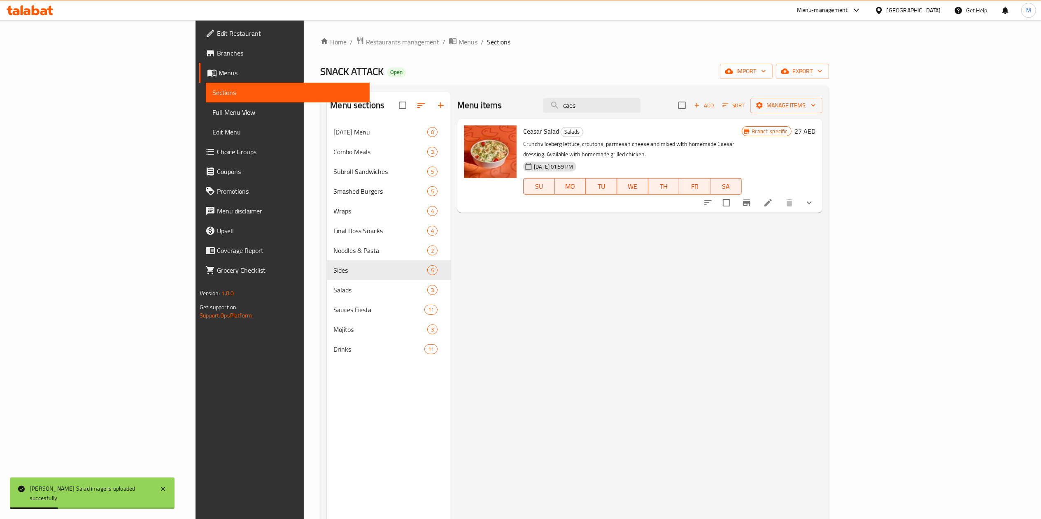
drag, startPoint x: 604, startPoint y: 115, endPoint x: 517, endPoint y: 131, distance: 89.2
click at [517, 131] on div "Menu items caes Add Sort Manage items [PERSON_NAME] Salad Salads Crunchy iceber…" at bounding box center [637, 351] width 372 height 519
click at [470, 136] on icon "upload picture" at bounding box center [475, 137] width 10 height 10
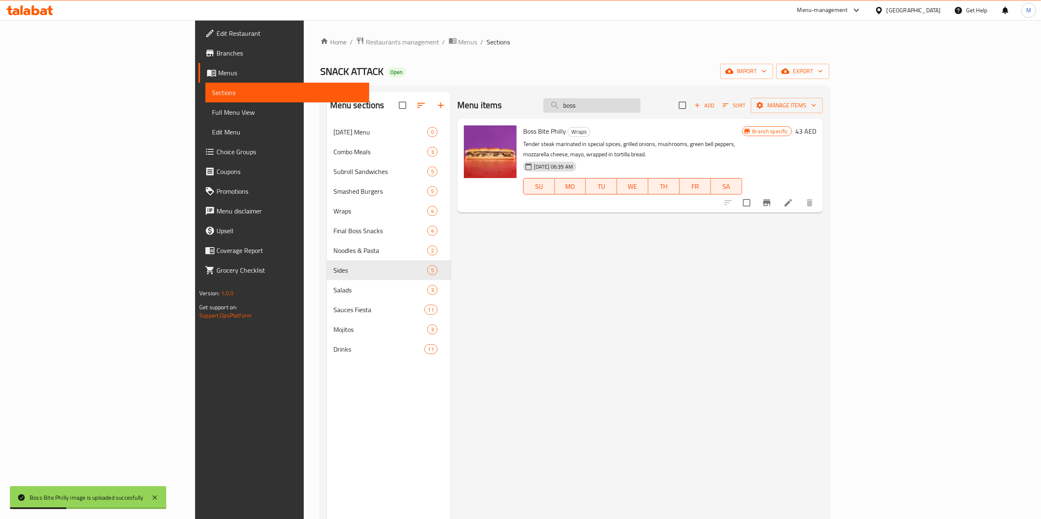
drag, startPoint x: 665, startPoint y: 105, endPoint x: 635, endPoint y: 107, distance: 30.6
click at [635, 107] on input "boss" at bounding box center [591, 105] width 97 height 14
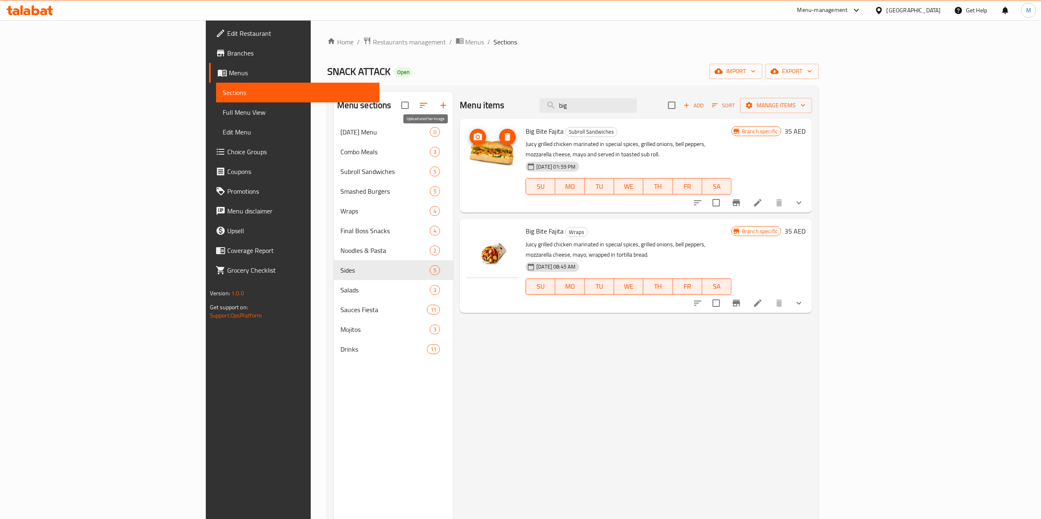
click at [473, 139] on icon "upload picture" at bounding box center [478, 137] width 10 height 10
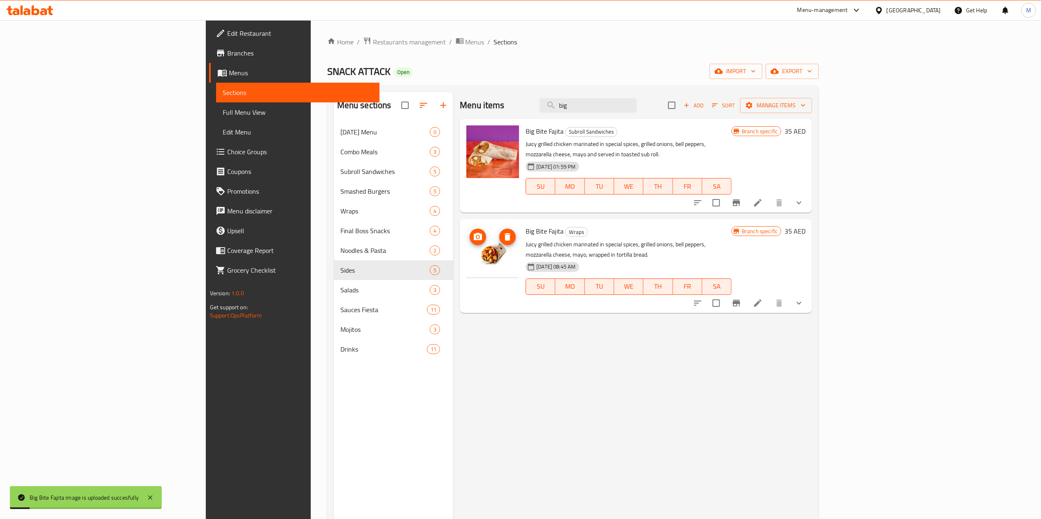
click at [474, 233] on icon "upload picture" at bounding box center [478, 236] width 8 height 7
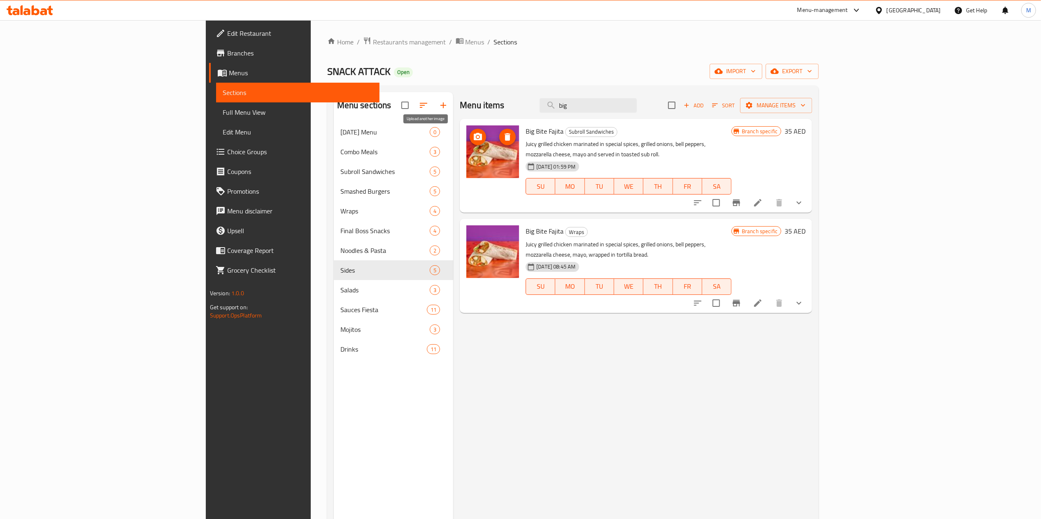
click at [473, 136] on icon "upload picture" at bounding box center [478, 137] width 10 height 10
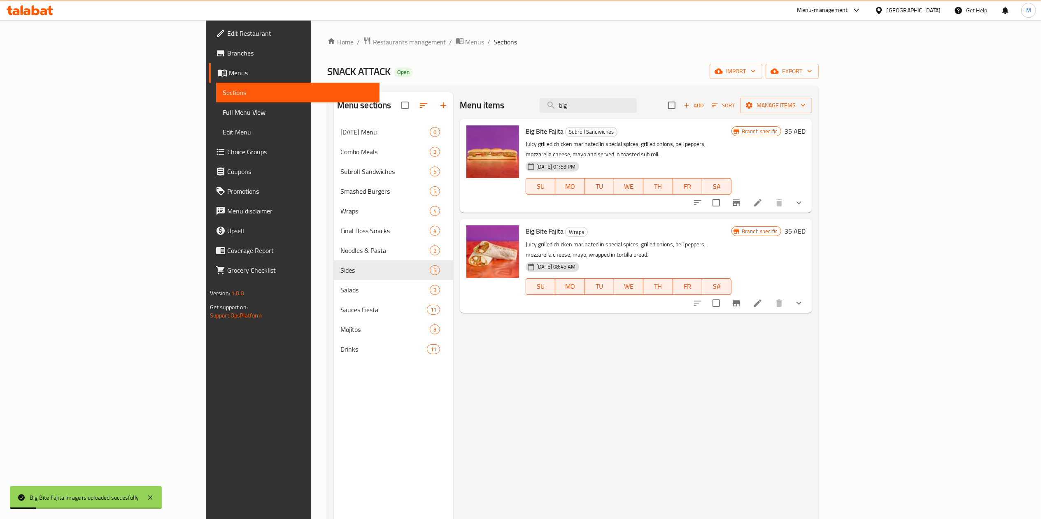
drag, startPoint x: 654, startPoint y: 100, endPoint x: 557, endPoint y: 124, distance: 100.1
click at [557, 124] on div "Menu items big Add Sort Manage items Big Bite Fajita Subroll Sandwiches Juicy g…" at bounding box center [632, 351] width 359 height 519
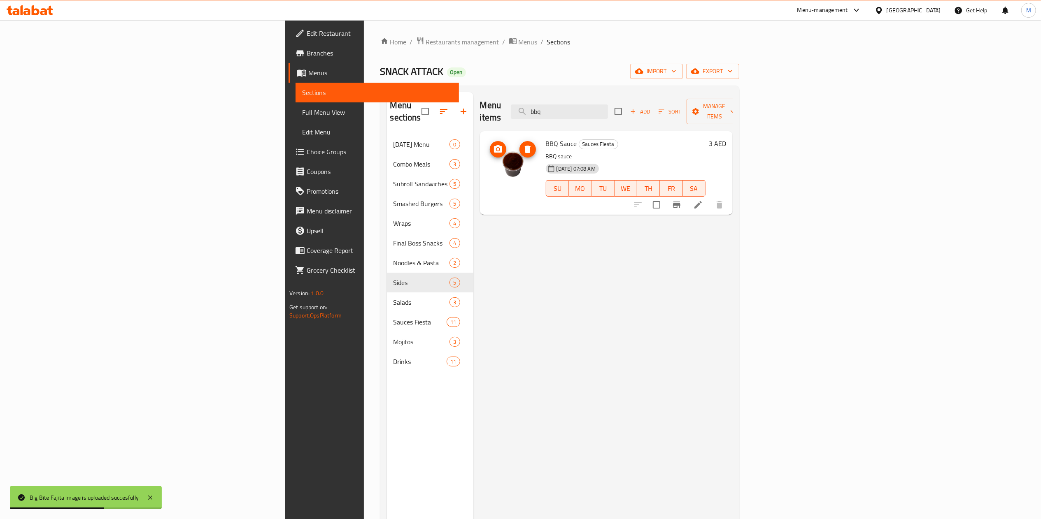
click at [494, 145] on icon "upload picture" at bounding box center [498, 148] width 8 height 7
drag, startPoint x: 677, startPoint y: 107, endPoint x: 616, endPoint y: 113, distance: 61.2
click at [616, 113] on div "Menu items bbq Add Sort Manage items" at bounding box center [606, 111] width 253 height 39
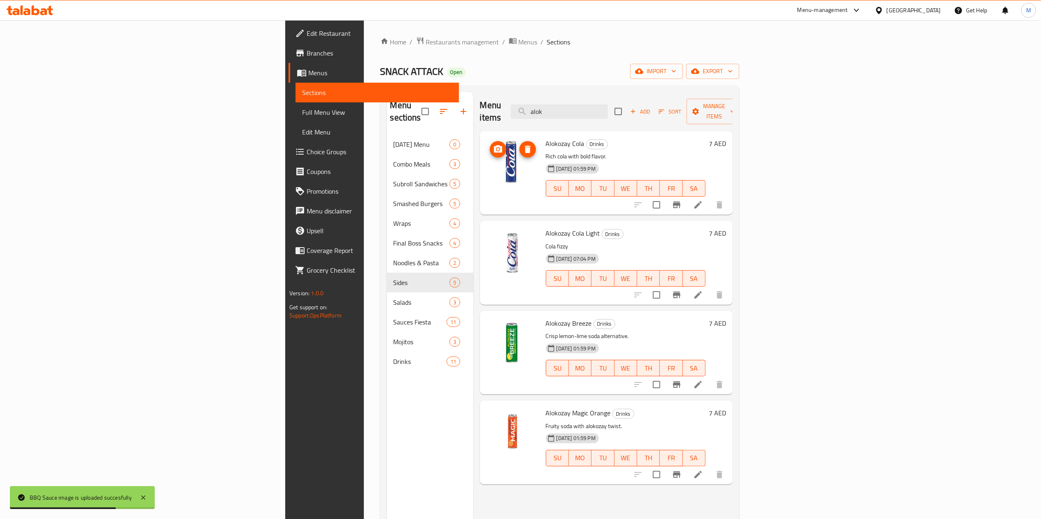
type input "alok"
click at [496, 148] on circle "upload picture" at bounding box center [497, 149] width 2 height 2
click at [493, 414] on icon "upload picture" at bounding box center [498, 419] width 10 height 10
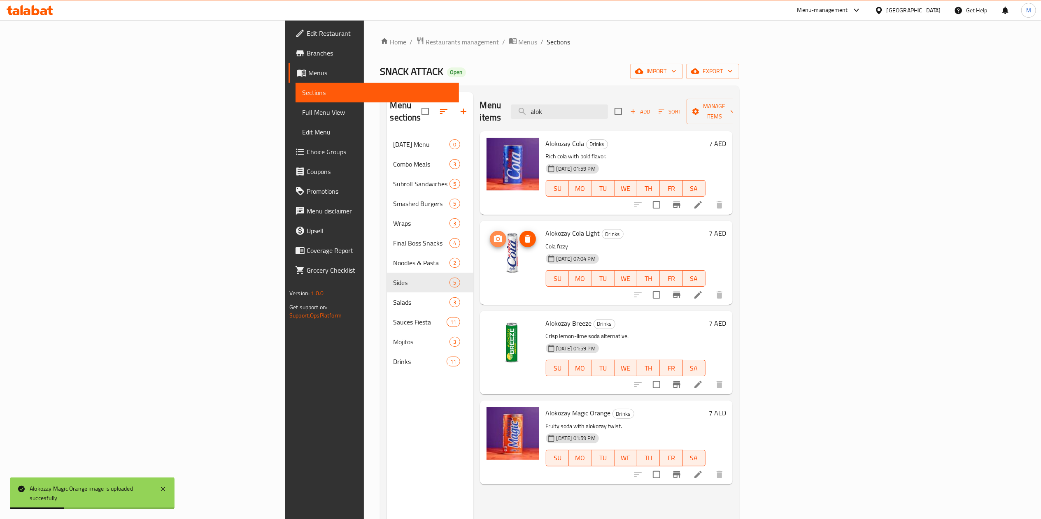
click at [493, 234] on icon "upload picture" at bounding box center [498, 239] width 10 height 10
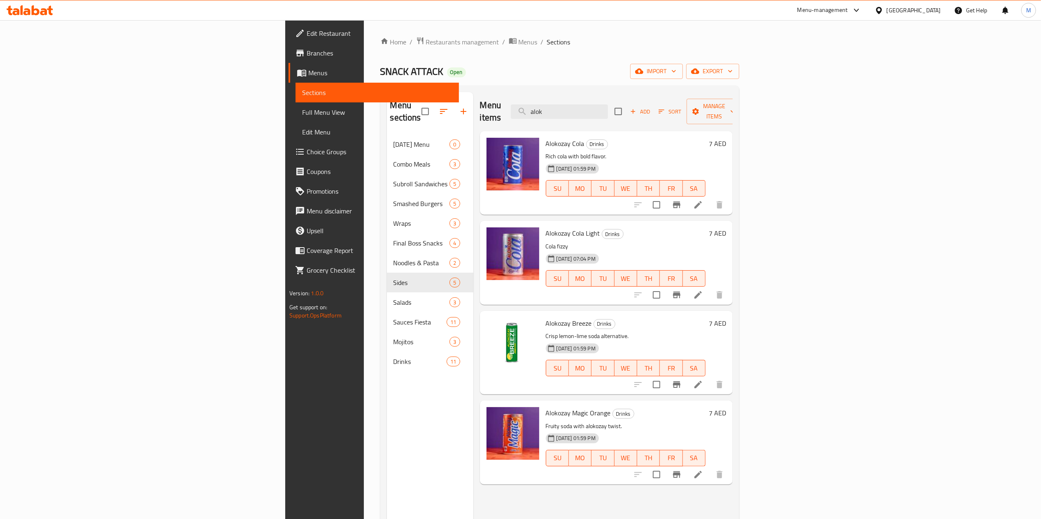
click at [830, 11] on div "Menu-management" at bounding box center [822, 10] width 51 height 10
click at [794, 90] on div "Restaurant-Management" at bounding box center [778, 90] width 65 height 9
